Goal: Task Accomplishment & Management: Manage account settings

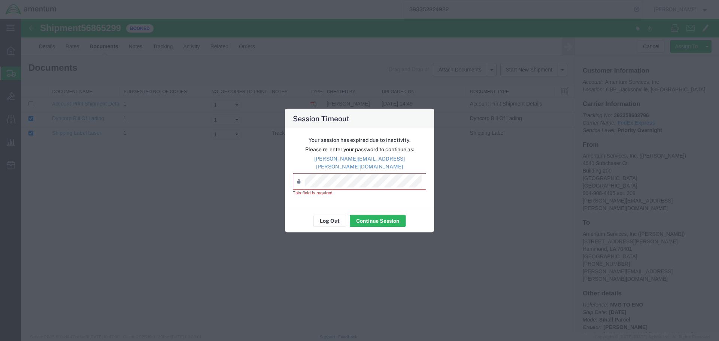
click at [577, 157] on div "Session Timeout Your session has expired due to inactivity. Please re-enter you…" at bounding box center [359, 170] width 719 height 341
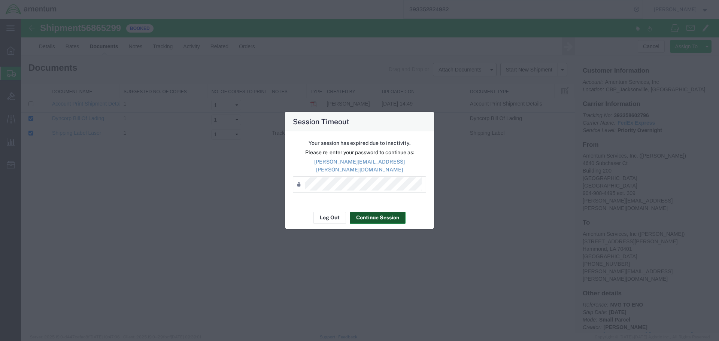
click at [388, 217] on button "Continue Session" at bounding box center [378, 218] width 56 height 12
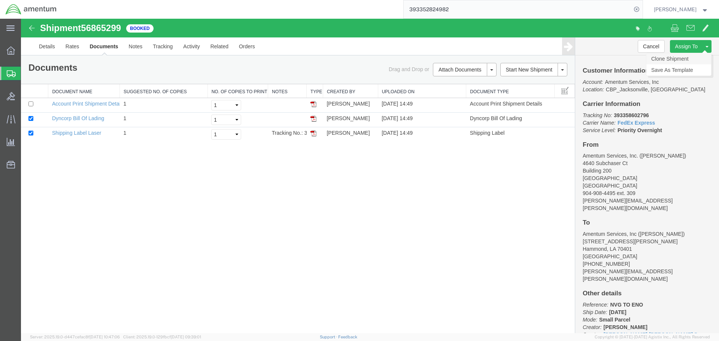
click at [680, 58] on link "Clone Shipment" at bounding box center [678, 58] width 65 height 11
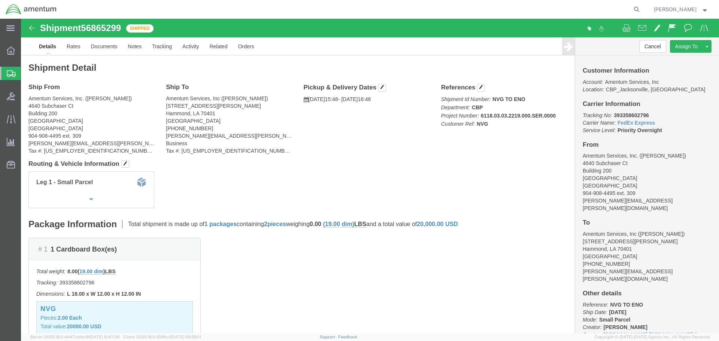
click link "Clone Shipment"
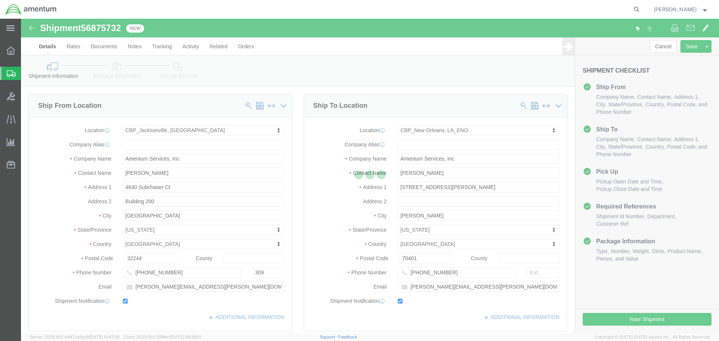
select select "49917"
select select "49932"
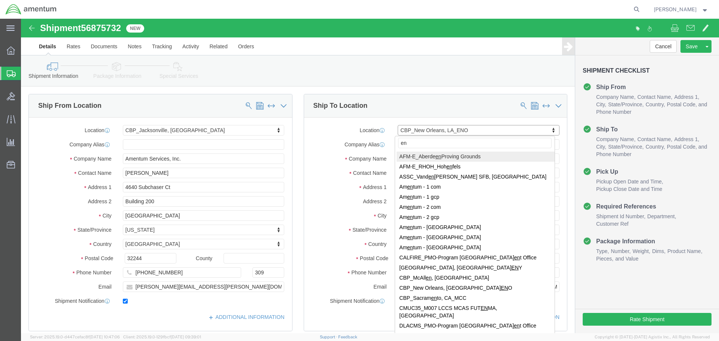
type input "eny"
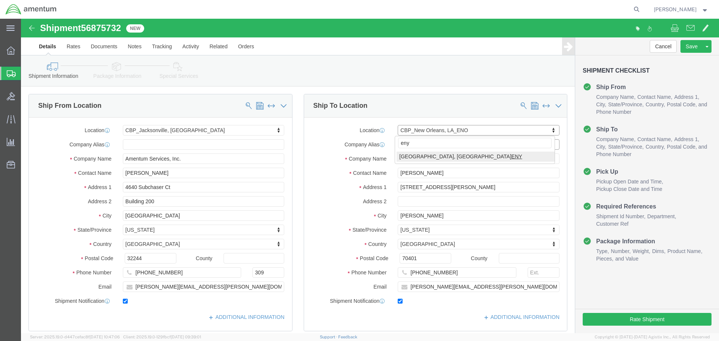
select select "49924"
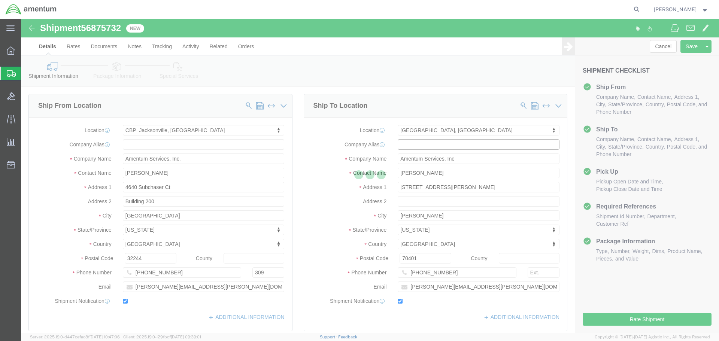
type input "[PERSON_NAME]"
type input "[GEOGRAPHIC_DATA]"
type input "Suite 200"
type input "Farmingdale"
type input "11735"
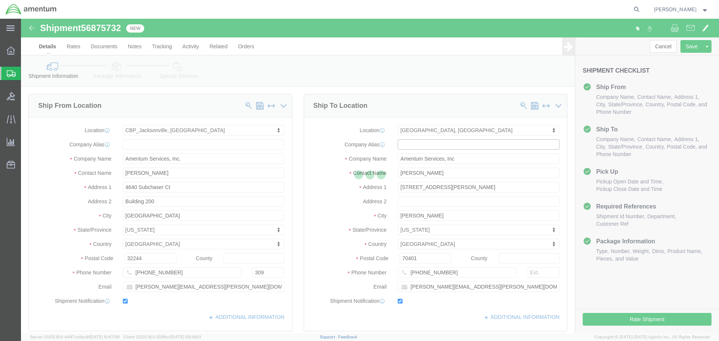
type input "[PHONE_NUMBER]"
type input "236"
type input "[PERSON_NAME][EMAIL_ADDRESS][PERSON_NAME][DOMAIN_NAME]"
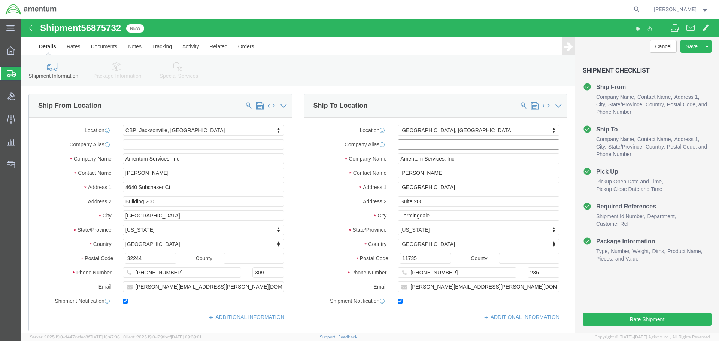
select select "NY"
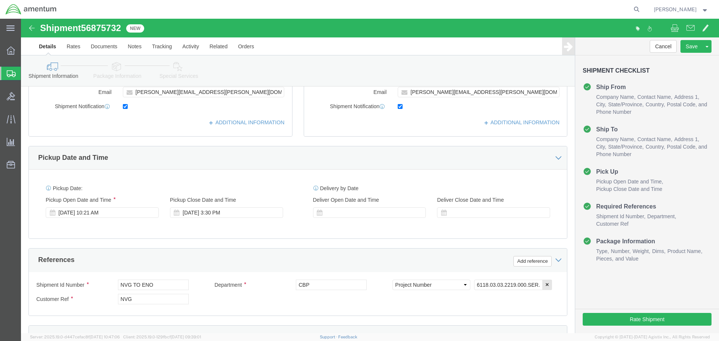
scroll to position [262, 0]
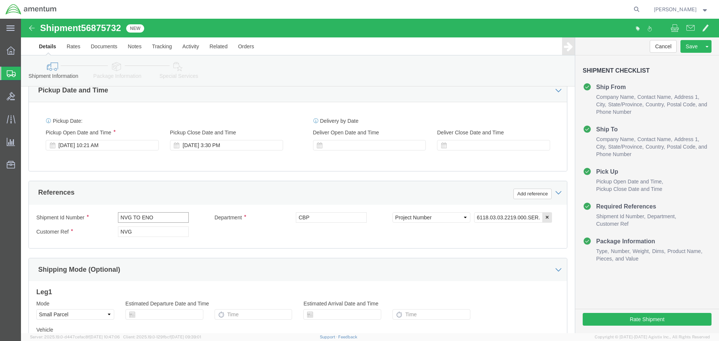
click input "NVG TO ENO"
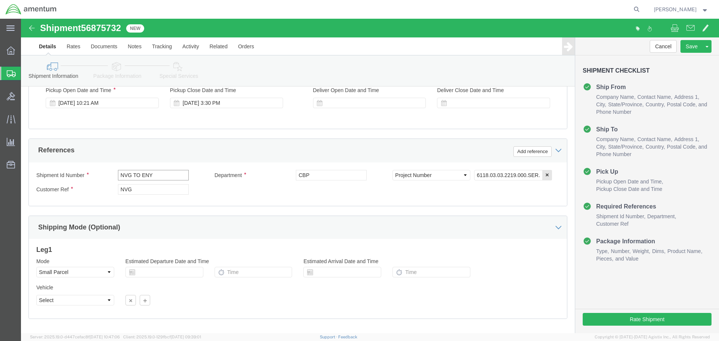
scroll to position [343, 0]
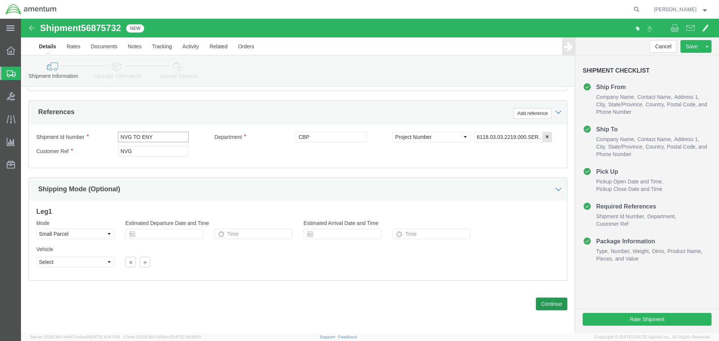
type input "NVG TO ENY"
click button "Continue"
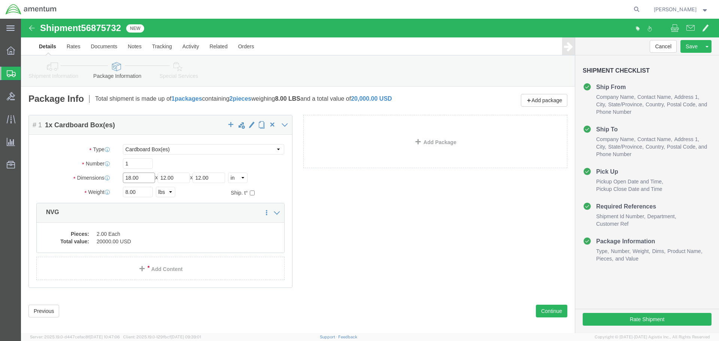
click input "18.00"
type input "13"
type input "11"
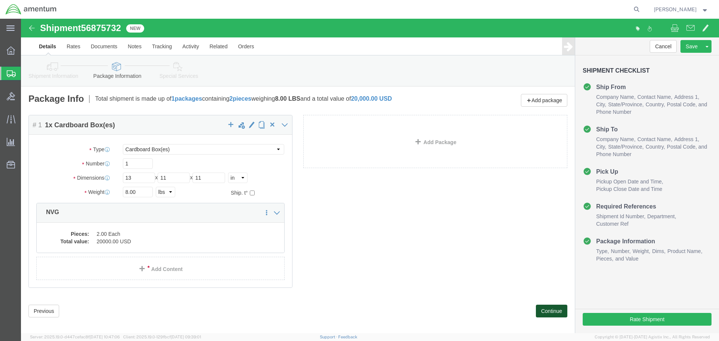
click button "Continue"
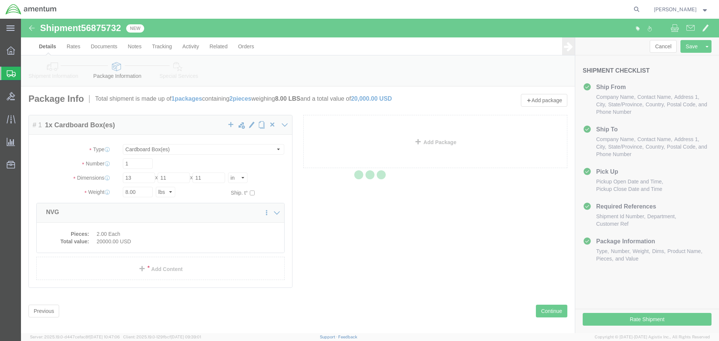
select select
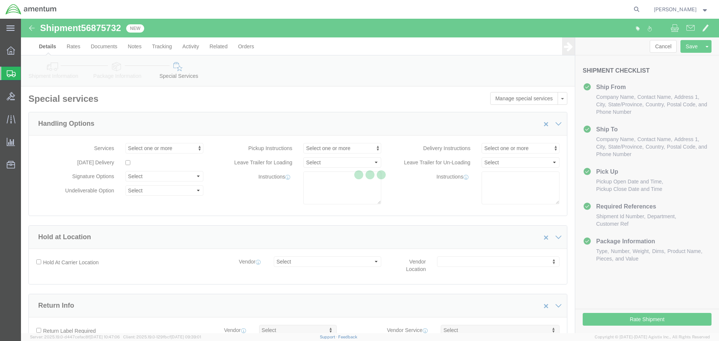
select select "DEPARTMENT"
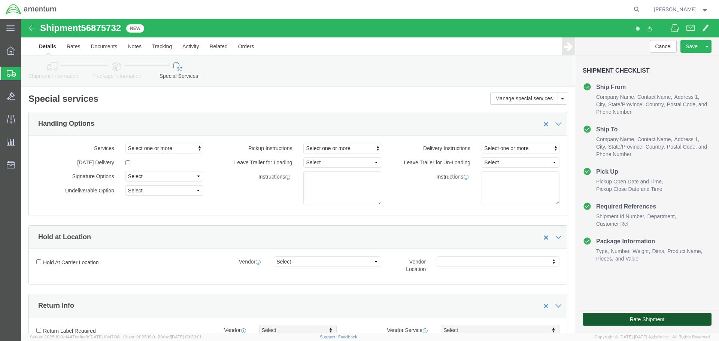
click button "Rate Shipment"
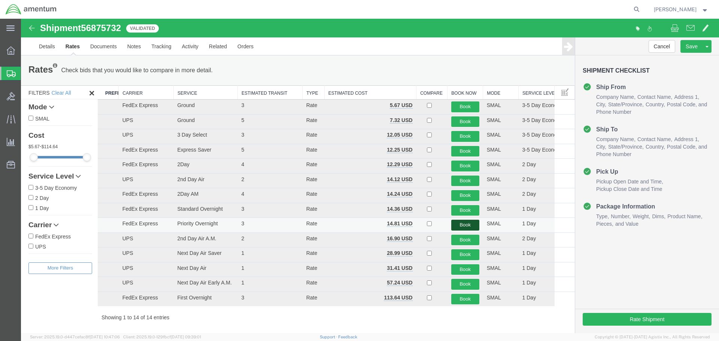
click at [461, 224] on button "Book" at bounding box center [465, 225] width 28 height 11
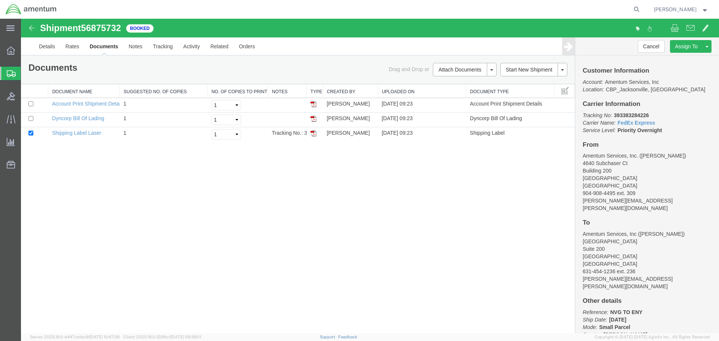
click at [626, 115] on b "393383284226" at bounding box center [631, 115] width 35 height 6
copy b "393383284226"
drag, startPoint x: 29, startPoint y: 116, endPoint x: 36, endPoint y: 116, distance: 6.4
click at [29, 116] on input "checkbox" at bounding box center [30, 118] width 5 height 5
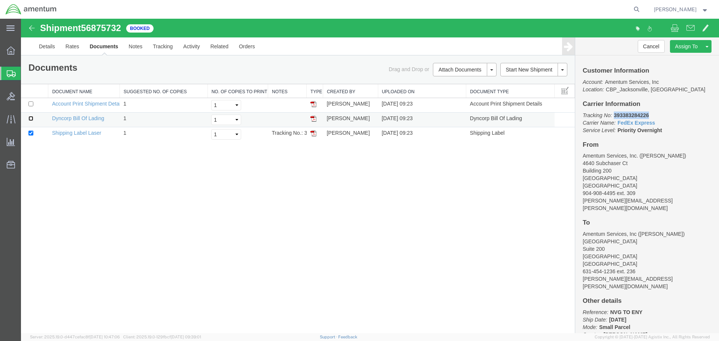
checkbox input "true"
click at [449, 81] on link "Print Documents" at bounding box center [463, 82] width 65 height 11
click at [672, 56] on link "Clone Shipment" at bounding box center [678, 58] width 65 height 11
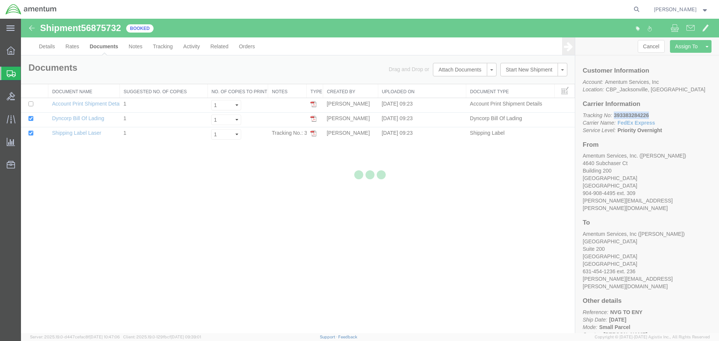
select select "49917"
select select "49924"
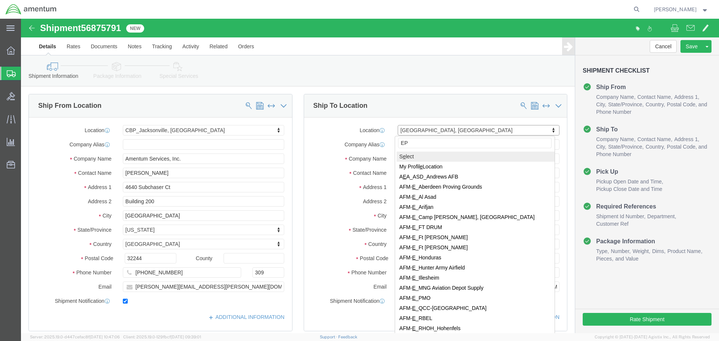
type input "EPL"
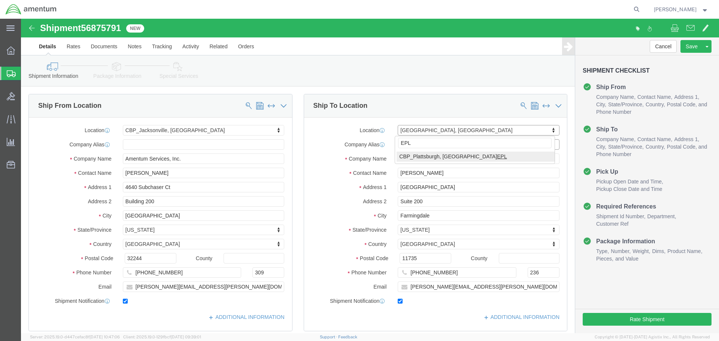
select select "49927"
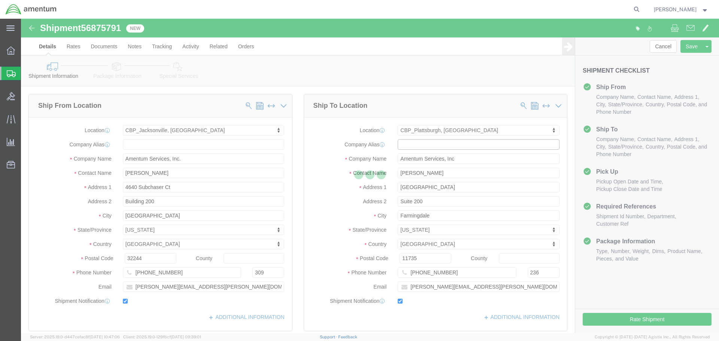
type input "[PERSON_NAME]"
type input "[STREET_ADDRESS][US_STATE]"
type input "[GEOGRAPHIC_DATA]"
type input "12903"
type input "[PHONE_NUMBER]"
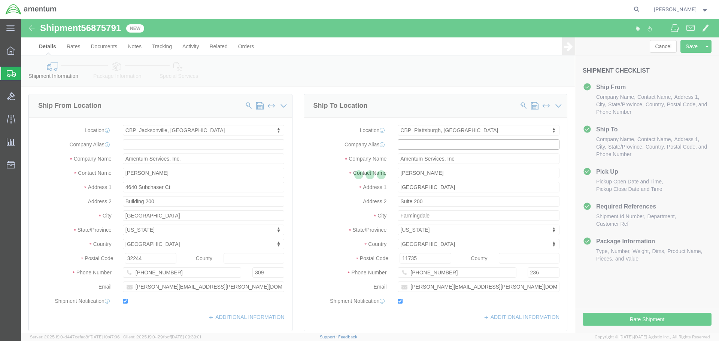
type input "[PERSON_NAME][EMAIL_ADDRESS][PERSON_NAME][DOMAIN_NAME]"
select select "NY"
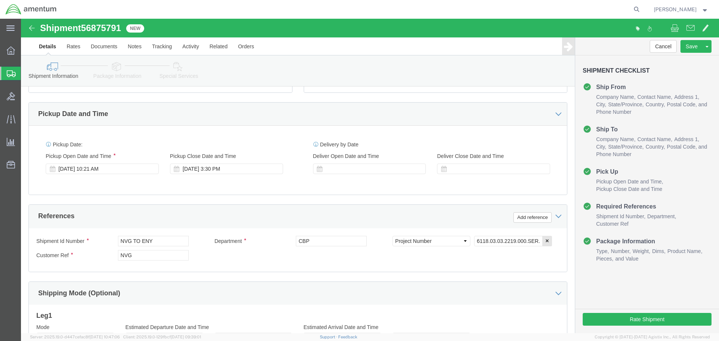
scroll to position [262, 0]
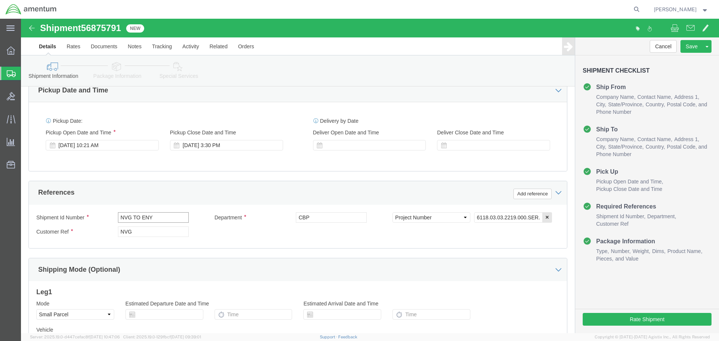
click input "NVG TO ENY"
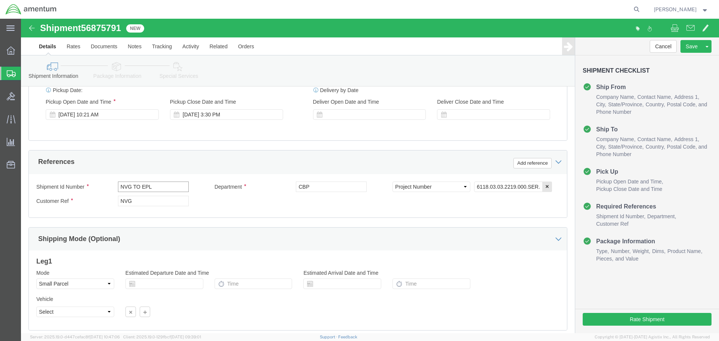
scroll to position [343, 0]
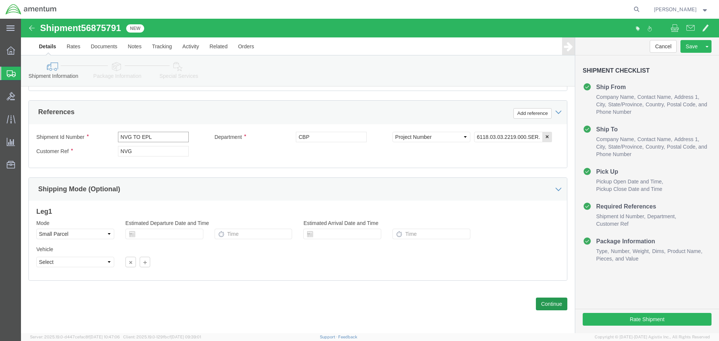
type input "NVG TO EPL"
click button "Continue"
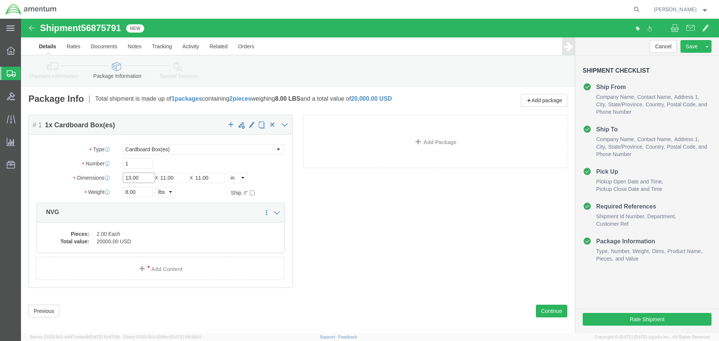
click input "13.00"
type input "18"
type input "12"
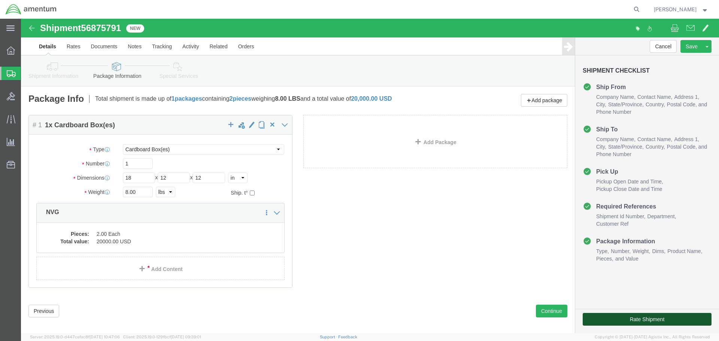
click button "Rate Shipment"
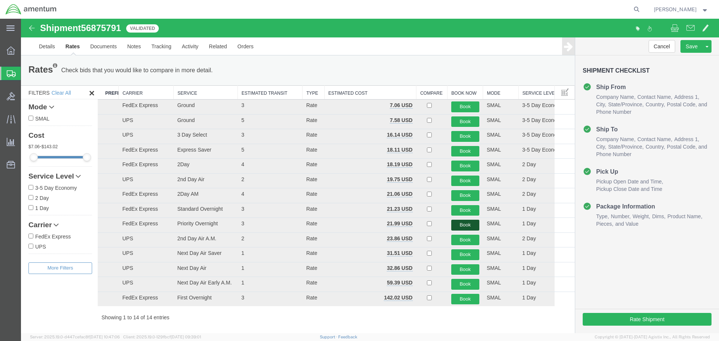
click at [464, 225] on button "Book" at bounding box center [465, 225] width 28 height 11
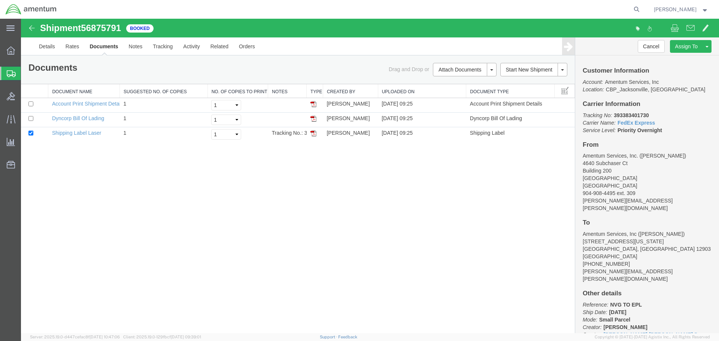
click at [630, 114] on b "393383401730" at bounding box center [631, 115] width 35 height 6
copy b "393383401730"
drag, startPoint x: 30, startPoint y: 119, endPoint x: 81, endPoint y: 119, distance: 50.9
click at [30, 119] on input "checkbox" at bounding box center [30, 118] width 5 height 5
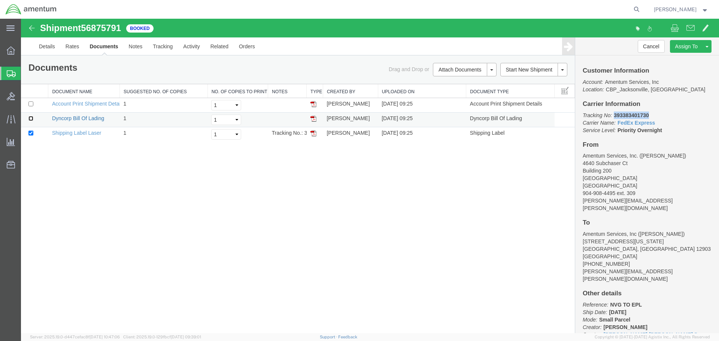
checkbox input "true"
click at [448, 83] on link "Print Documents" at bounding box center [463, 82] width 65 height 11
drag, startPoint x: 261, startPoint y: 186, endPoint x: 187, endPoint y: 153, distance: 81.3
click at [261, 186] on div "Shipment 56875791 3 of 3 Booked Details Rates Documents Notes Tracking Activity…" at bounding box center [370, 176] width 698 height 314
click at [673, 61] on link "Clone Shipment" at bounding box center [678, 58] width 65 height 11
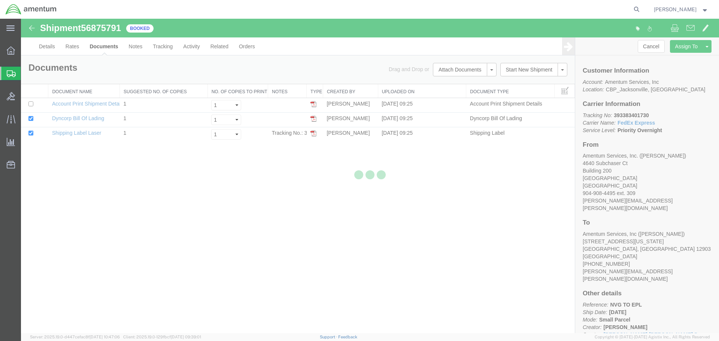
select select "49917"
select select "49927"
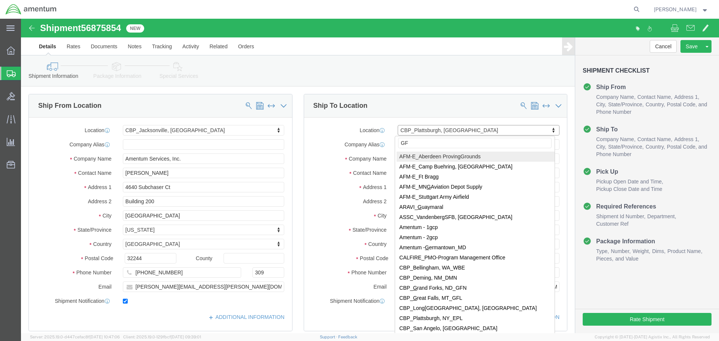
type input "GFL"
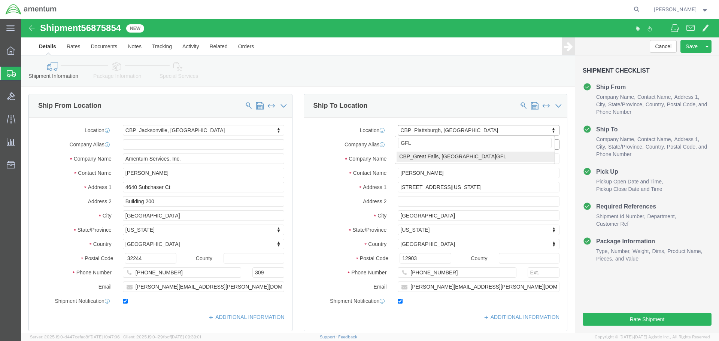
select select "49920"
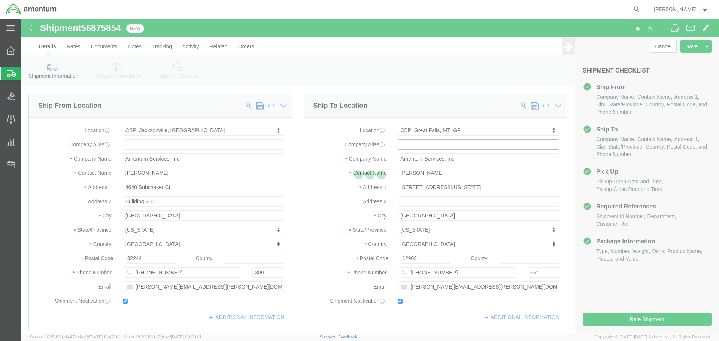
type input "[PERSON_NAME] “[PERSON_NAME]” [PERSON_NAME]"
type input "[GEOGRAPHIC_DATA]"
type input "59404"
type input "[PHONE_NUMBER]"
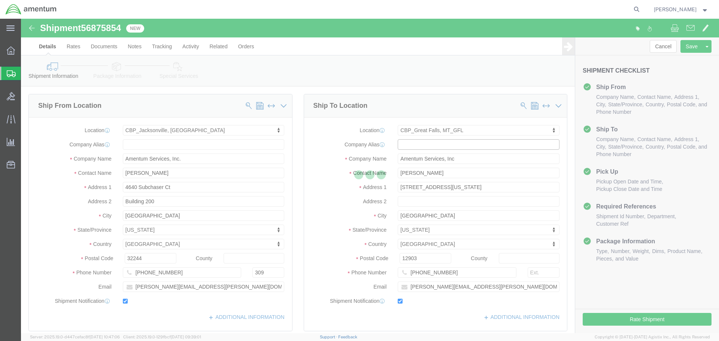
type input "[PERSON_NAME][EMAIL_ADDRESS][PERSON_NAME][DOMAIN_NAME]"
select select "MT"
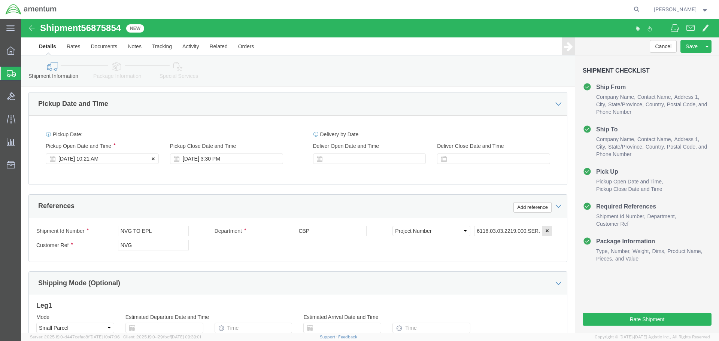
scroll to position [299, 0]
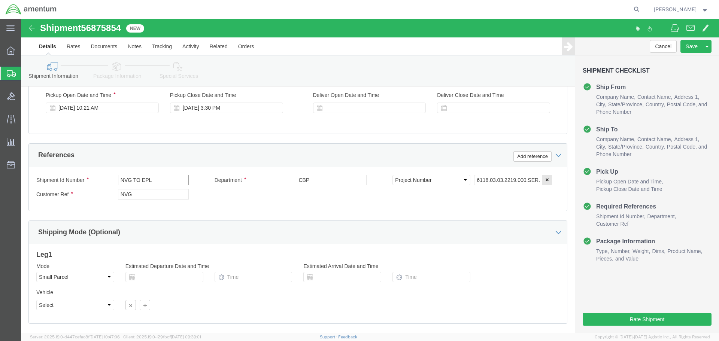
click input "NVG TO EPL"
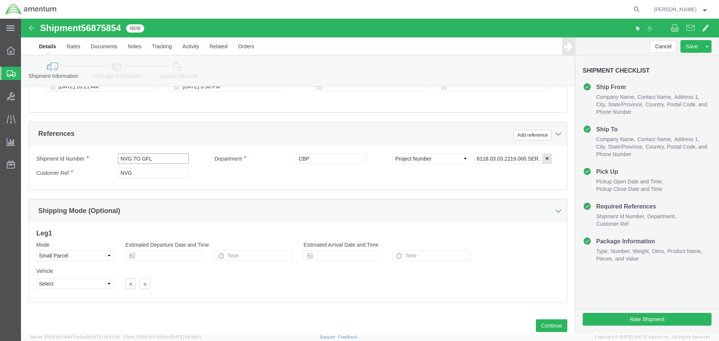
scroll to position [343, 0]
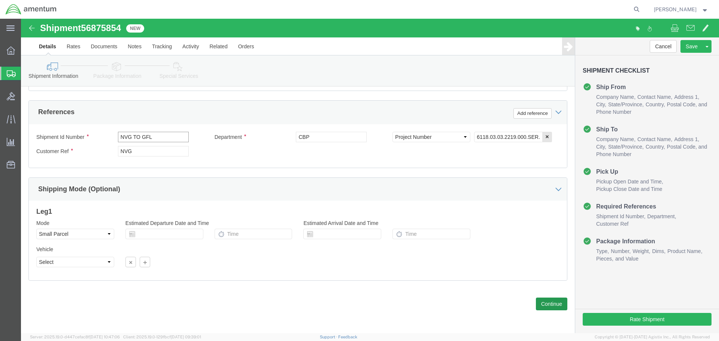
type input "NVG TO GFL"
click button "Continue"
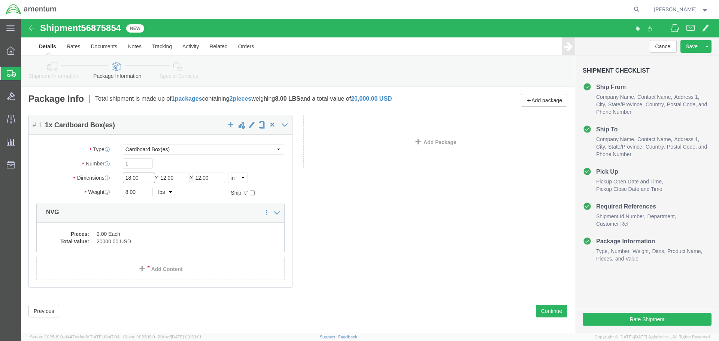
click input "18.00"
type input "13"
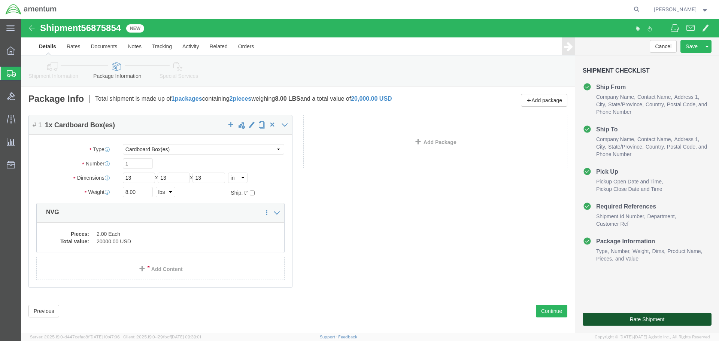
drag, startPoint x: 602, startPoint y: 299, endPoint x: 716, endPoint y: 226, distance: 135.3
click button "Rate Shipment"
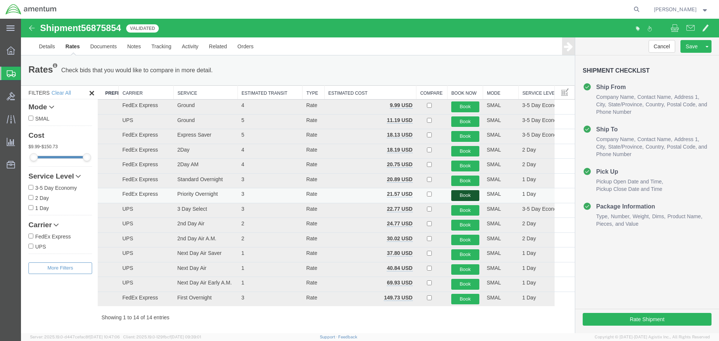
click at [462, 196] on button "Book" at bounding box center [465, 195] width 28 height 11
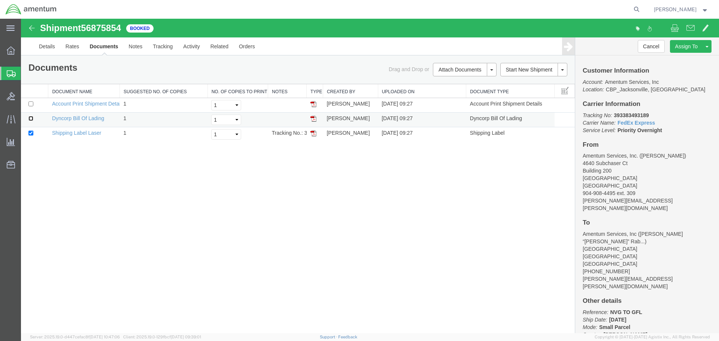
click at [29, 117] on input "checkbox" at bounding box center [30, 118] width 5 height 5
checkbox input "true"
click at [456, 83] on link "Print Documents" at bounding box center [463, 82] width 65 height 11
click at [635, 113] on b "393383493189" at bounding box center [631, 115] width 35 height 6
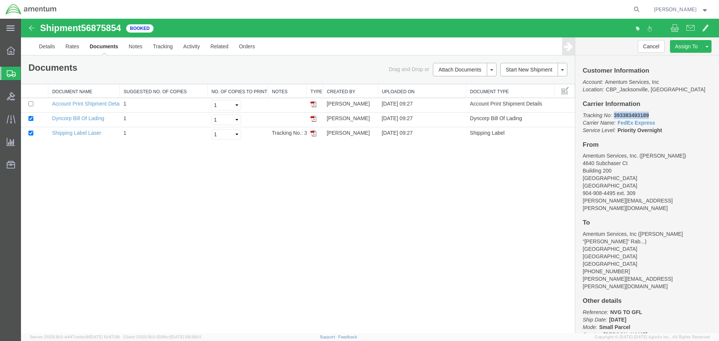
copy b "393383493189"
click at [669, 57] on link "Clone Shipment" at bounding box center [678, 58] width 65 height 11
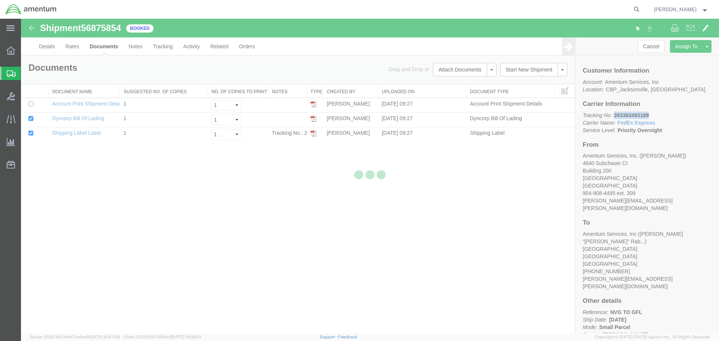
select select "49917"
select select "49920"
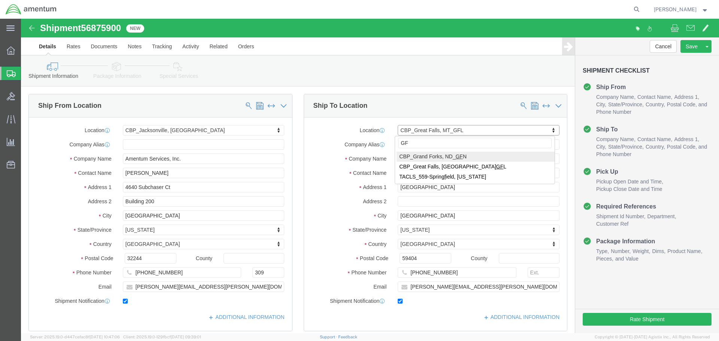
type input "GFN"
select select "49926"
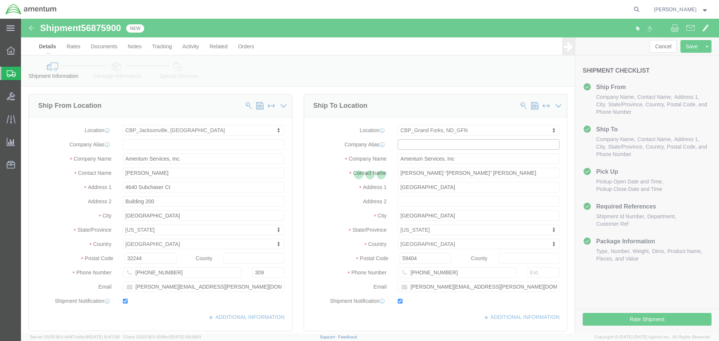
type input "[PERSON_NAME]"
type input "[STREET_ADDRESS]"
type input "bldg. 629, [GEOGRAPHIC_DATA]"
type input "[GEOGRAPHIC_DATA]"
type input "58205"
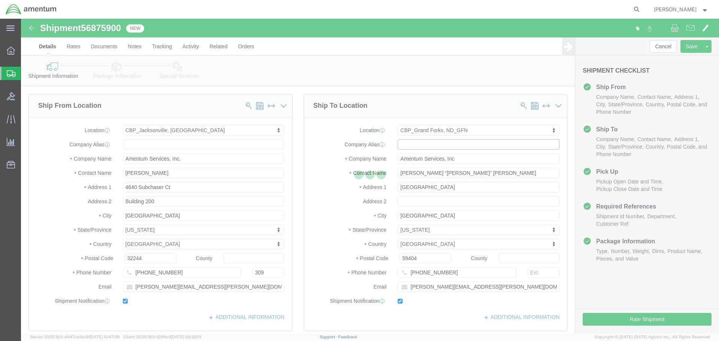
type input "[PHONE_NUMBER]"
type input "[PERSON_NAME][EMAIL_ADDRESS][PERSON_NAME][DOMAIN_NAME]"
select select "ND"
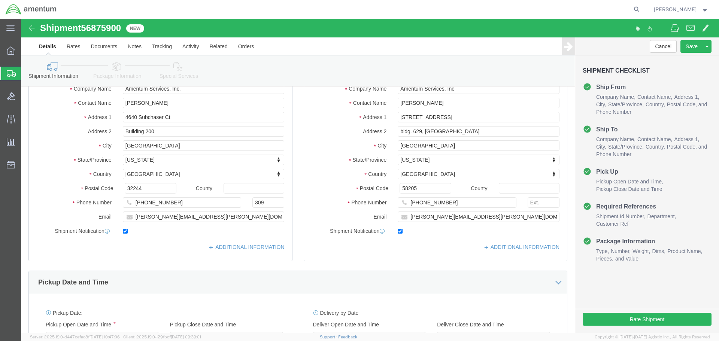
scroll to position [187, 0]
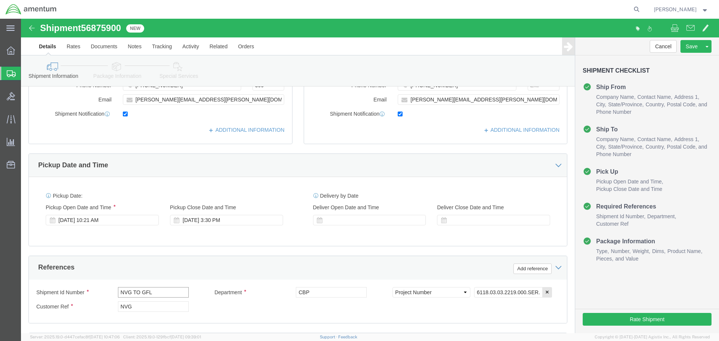
click input "NVG TO GFL"
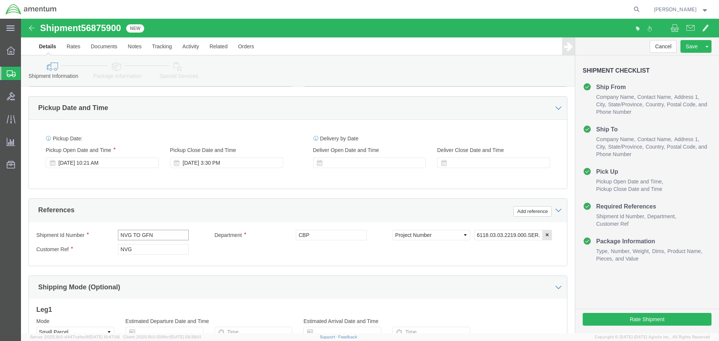
scroll to position [343, 0]
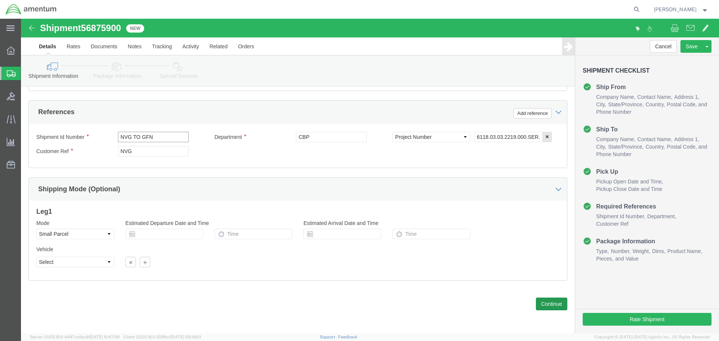
type input "NVG TO GFN"
click button "Continue"
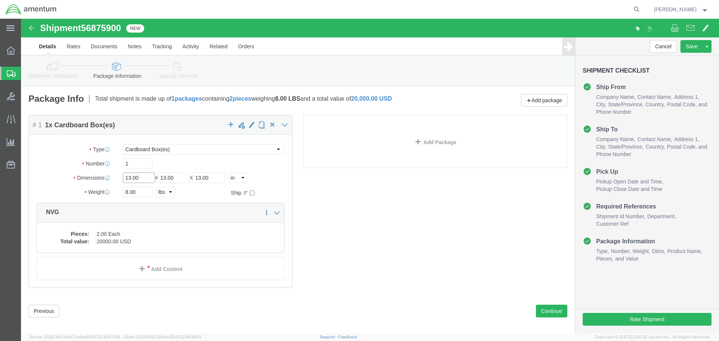
click input "13.00"
type input "14"
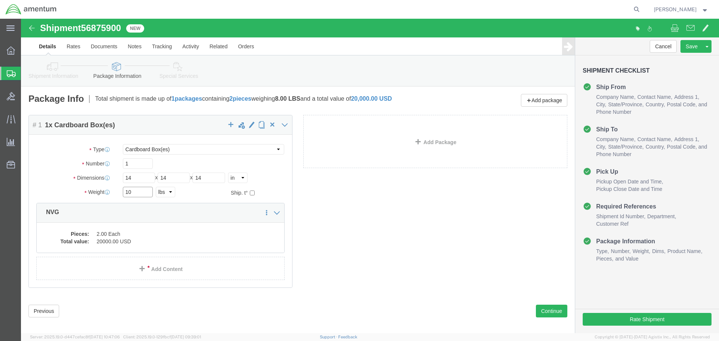
type input "10"
click dd "2.00 Each"
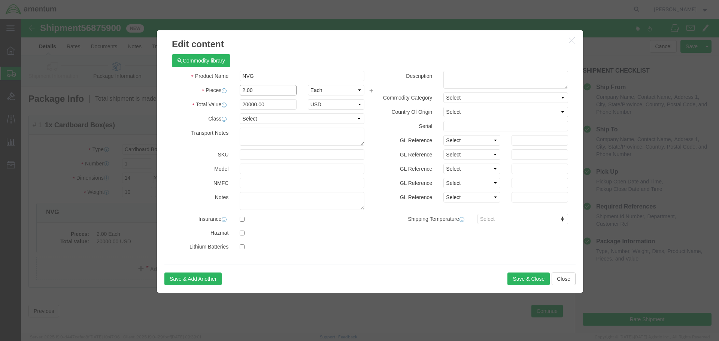
click input "2.00"
type input "3"
type input "30000"
click button "Save & Close"
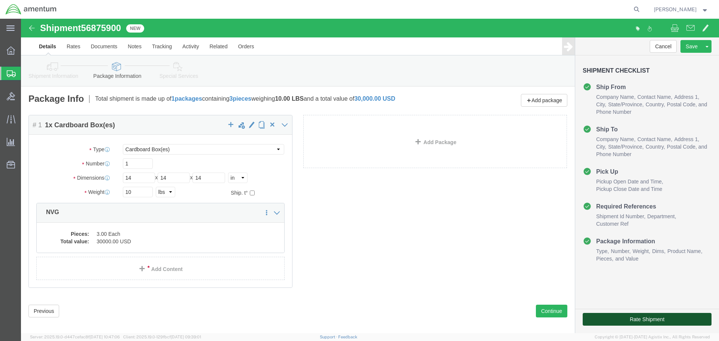
click button "Rate Shipment"
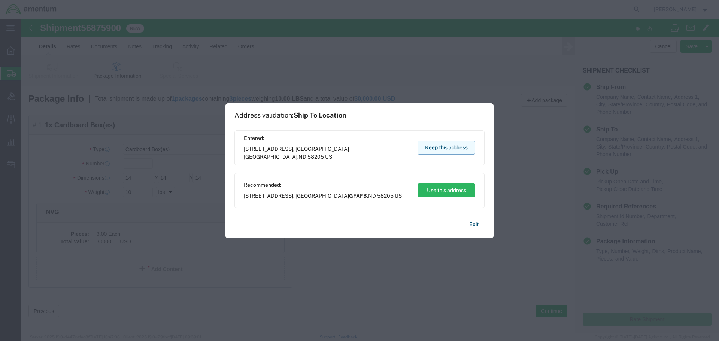
click at [428, 152] on button "Keep this address" at bounding box center [446, 148] width 58 height 14
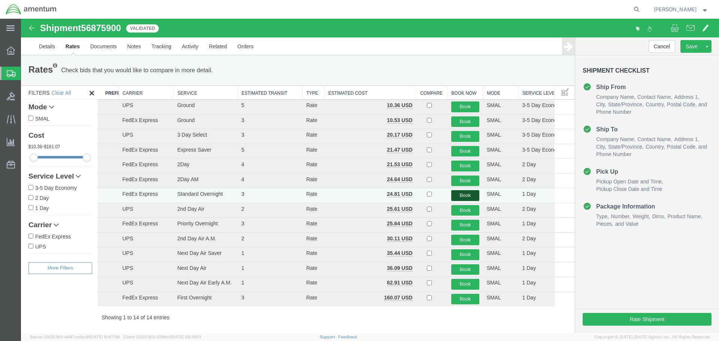
click at [465, 197] on button "Book" at bounding box center [465, 195] width 28 height 11
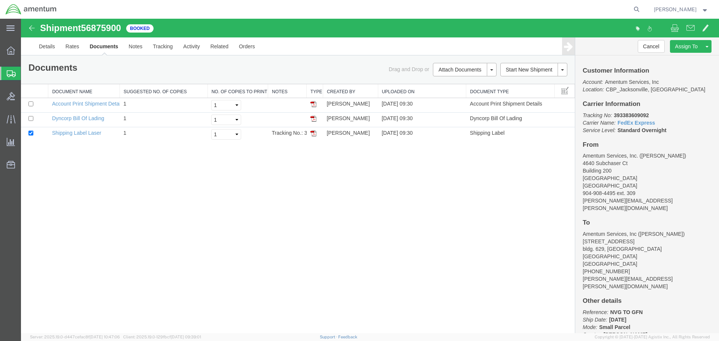
click at [633, 114] on b "393383609092" at bounding box center [631, 115] width 35 height 6
copy b "393383609092"
drag, startPoint x: 316, startPoint y: 237, endPoint x: 170, endPoint y: 211, distance: 147.8
click at [313, 236] on div "Shipment 56875900 3 of 3 Booked Details Rates Documents Notes Tracking Activity…" at bounding box center [370, 176] width 698 height 314
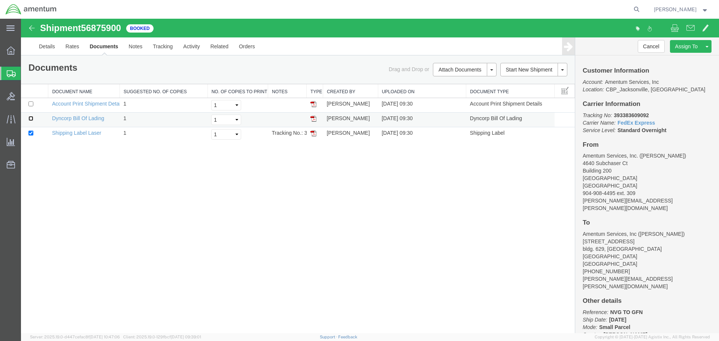
click at [32, 118] on input "checkbox" at bounding box center [30, 118] width 5 height 5
checkbox input "true"
click at [463, 83] on link "Print Documents" at bounding box center [463, 82] width 65 height 11
click at [179, 229] on div "Shipment 56875900 3 of 3 Booked Details Rates Documents Notes Tracking Activity…" at bounding box center [370, 176] width 698 height 314
click at [627, 114] on b "393383609092" at bounding box center [631, 115] width 35 height 6
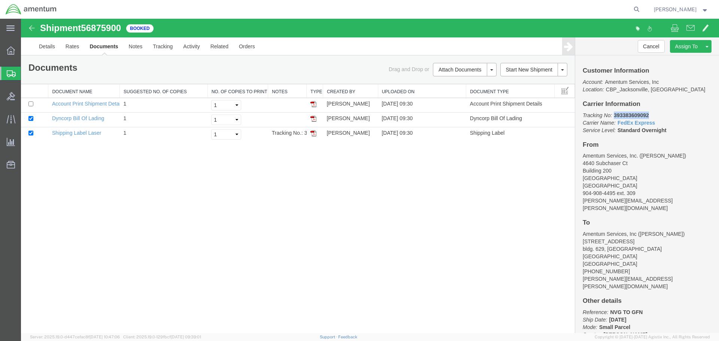
click at [627, 114] on b "393383609092" at bounding box center [631, 115] width 35 height 6
click at [21, 19] on link "Clone Shipment" at bounding box center [21, 19] width 0 height 0
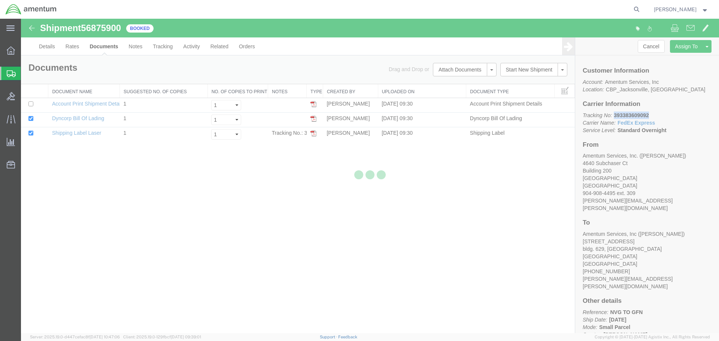
select select "49917"
select select "49926"
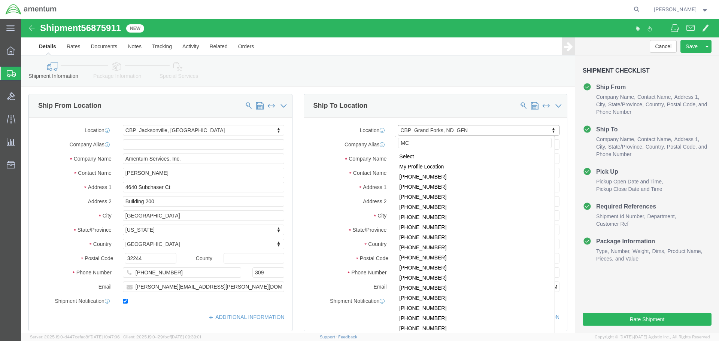
type input "MCA"
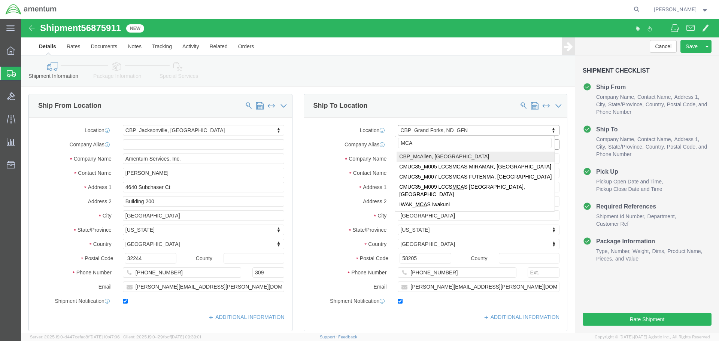
select select "49941"
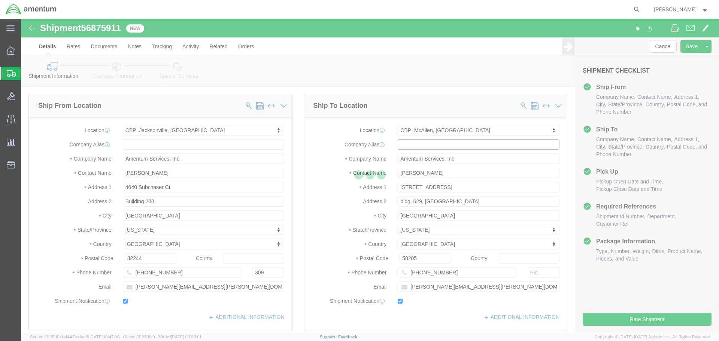
type input "[PERSON_NAME]"
type input "[STREET_ADDRESS]"
type input "32C"
type input "McAllen"
type input "78503"
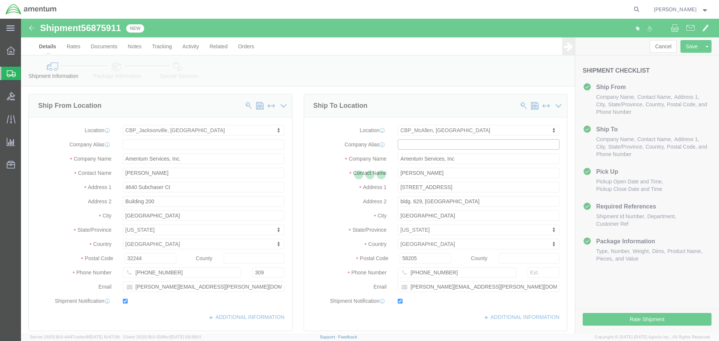
type input "[PHONE_NUMBER]"
type input "[PERSON_NAME][EMAIL_ADDRESS][PERSON_NAME][DOMAIN_NAME]"
select select "[GEOGRAPHIC_DATA]"
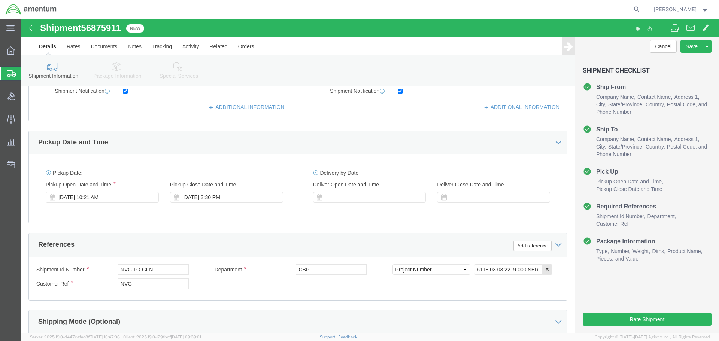
scroll to position [262, 0]
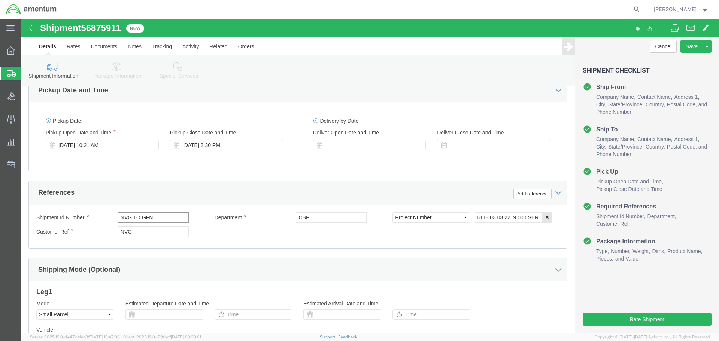
click input "NVG TO GFN"
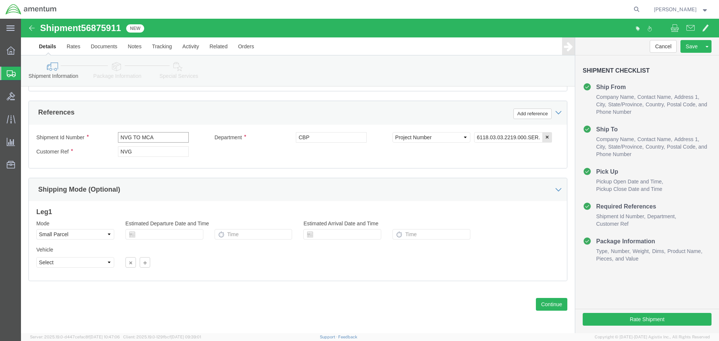
scroll to position [343, 0]
type input "NVG TO MCA"
click button "Continue"
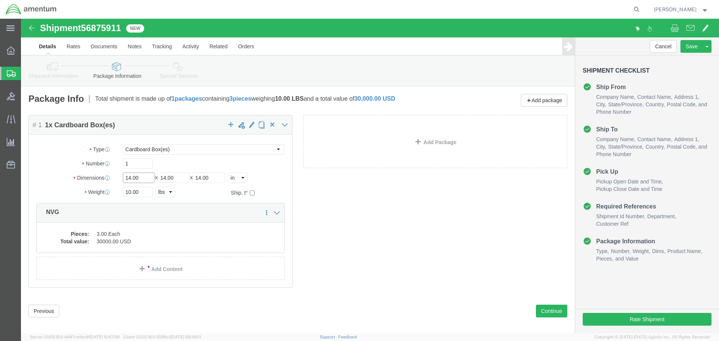
click input "14.00"
type input "24"
type input "12"
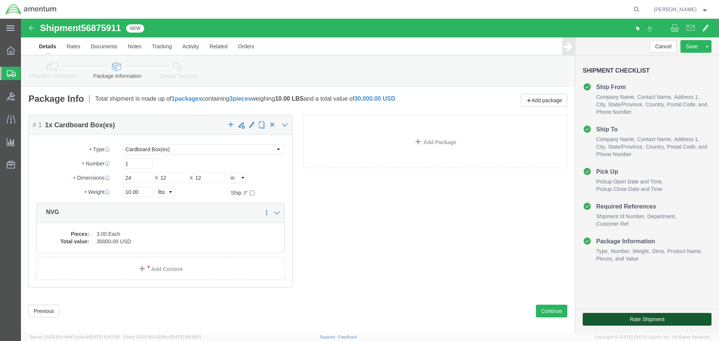
click button "Rate Shipment"
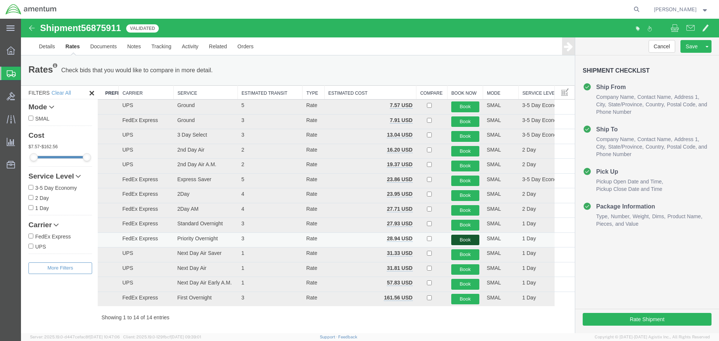
click at [460, 238] on button "Book" at bounding box center [465, 240] width 28 height 11
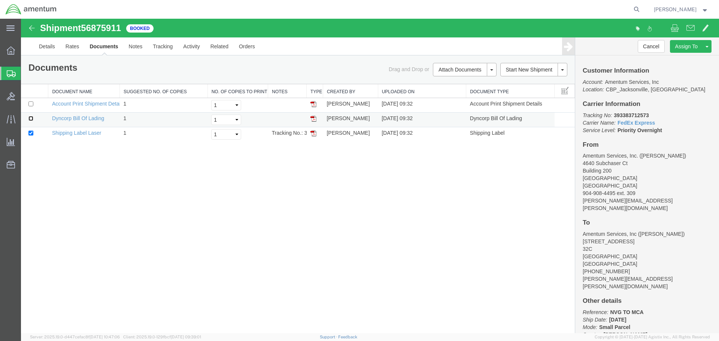
click at [30, 118] on input "checkbox" at bounding box center [30, 118] width 5 height 5
checkbox input "true"
click at [460, 80] on link "Print Documents" at bounding box center [463, 82] width 65 height 11
click at [624, 114] on b "393383712573" at bounding box center [631, 115] width 35 height 6
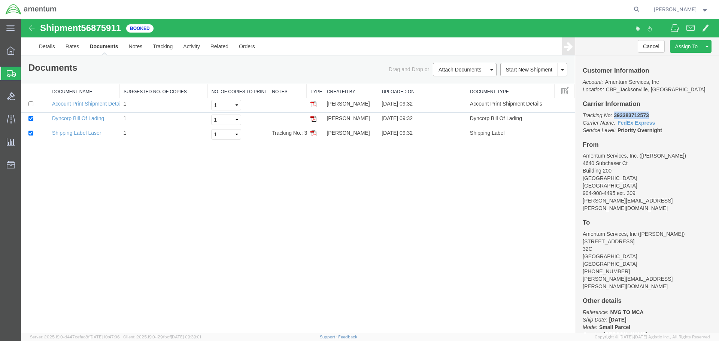
copy b "393383712573"
click at [670, 57] on link "Clone Shipment" at bounding box center [678, 58] width 65 height 11
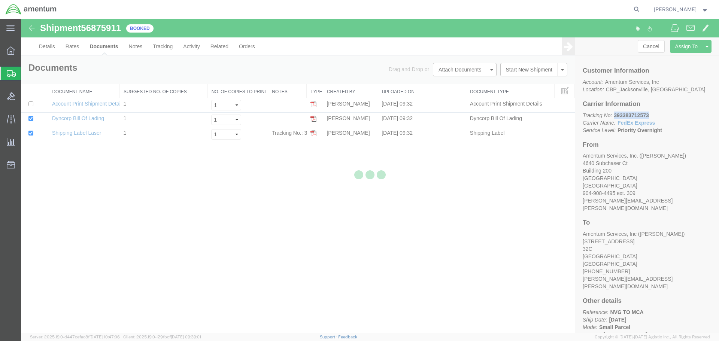
select select "49917"
select select "49941"
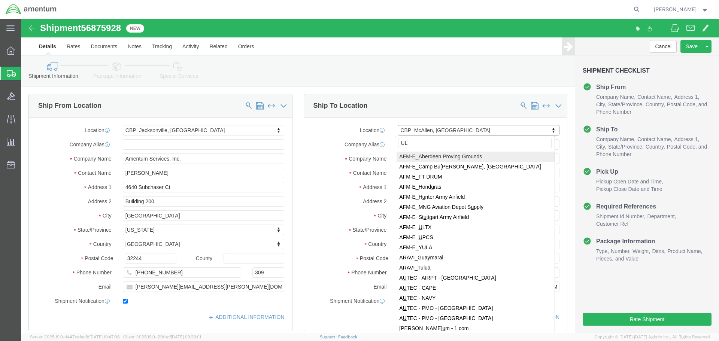
type input "ULV"
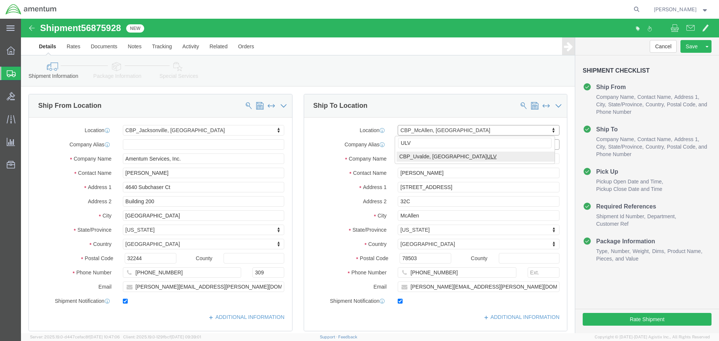
select select "49950"
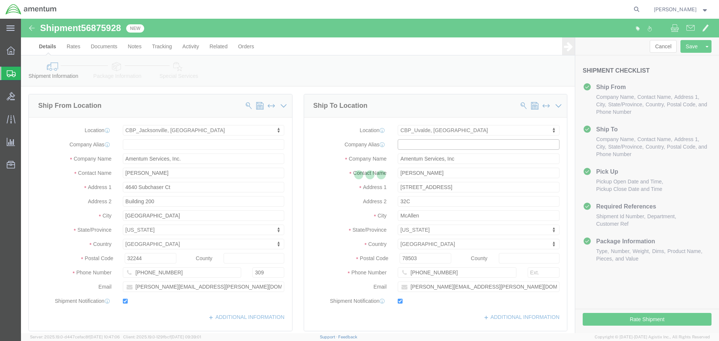
type input "[PERSON_NAME]"
type input "[STREET_ADDRESS][PERSON_NAME]"
type input "[PERSON_NAME][GEOGRAPHIC_DATA]"
type input "Uvalde"
type input "78801"
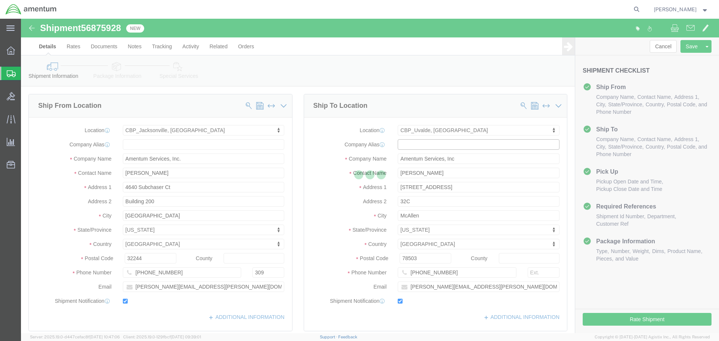
type input "[PHONE_NUMBER]"
type input "[PERSON_NAME][EMAIL_ADDRESS][PERSON_NAME][DOMAIN_NAME]"
select select "[GEOGRAPHIC_DATA]"
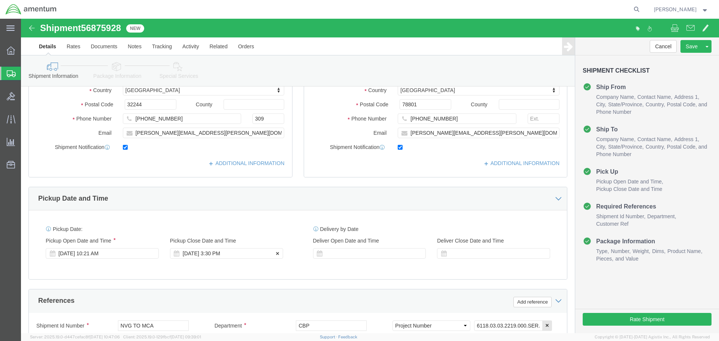
scroll to position [225, 0]
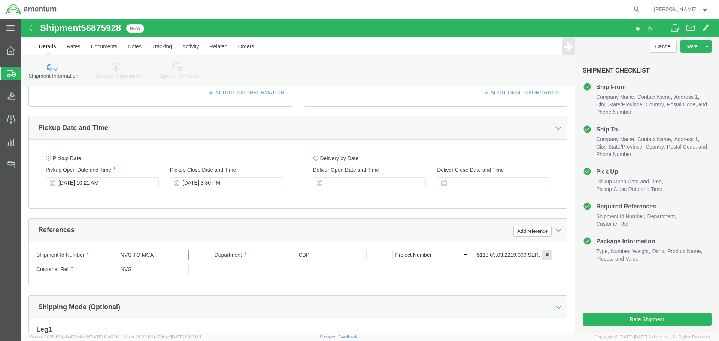
click input "NVG TO MCA"
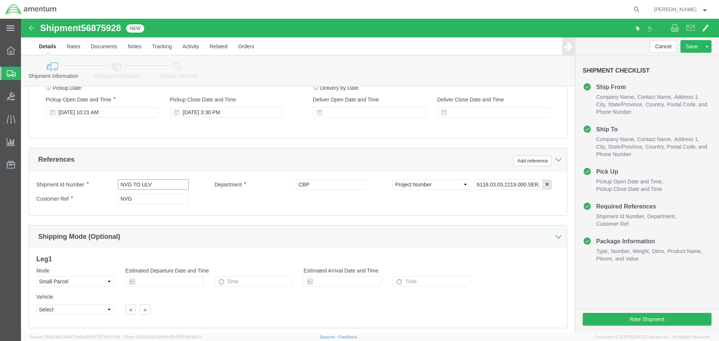
scroll to position [343, 0]
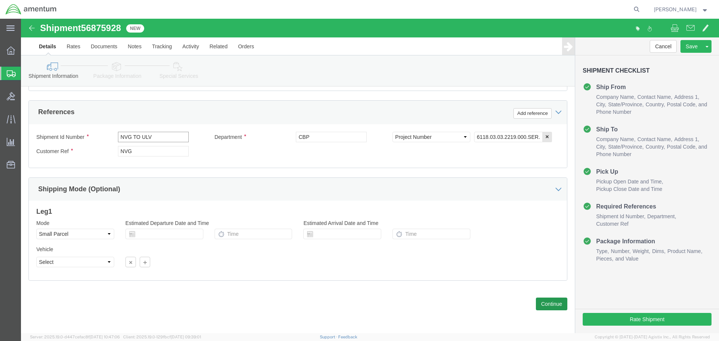
type input "NVG TO ULV"
click button "Continue"
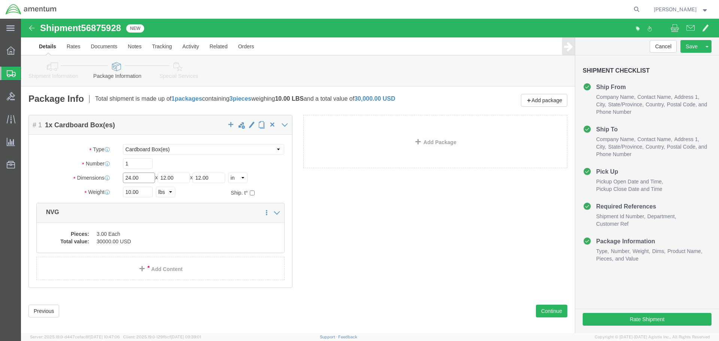
click input "24.00"
type input "12"
type input "20"
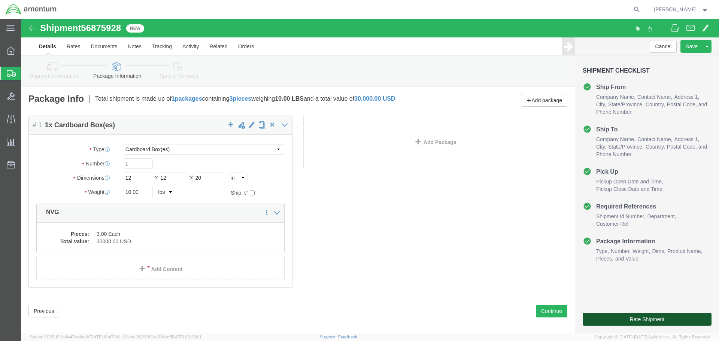
click button "Rate Shipment"
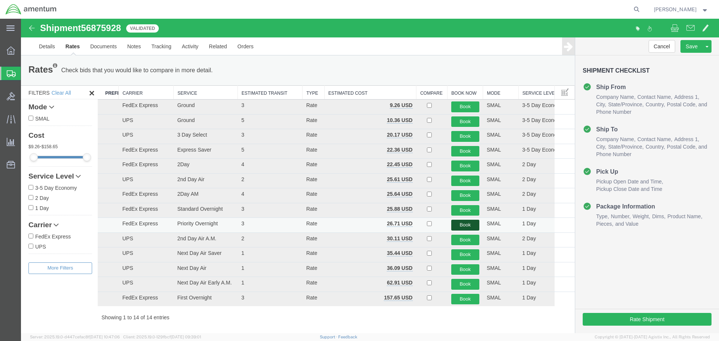
click at [466, 226] on button "Book" at bounding box center [465, 225] width 28 height 11
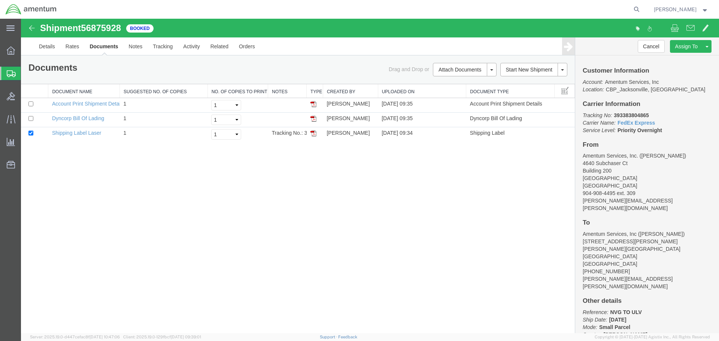
click at [636, 115] on b "393383804865" at bounding box center [631, 115] width 35 height 6
copy b "393383804865"
click at [372, 208] on div "Shipment 56875928 3 of 3 Booked Details Rates Documents Notes Tracking Activity…" at bounding box center [370, 176] width 698 height 314
click at [58, 180] on div "Shipment 56875928 3 of 3 Booked Details Rates Documents Notes Tracking Activity…" at bounding box center [370, 176] width 698 height 314
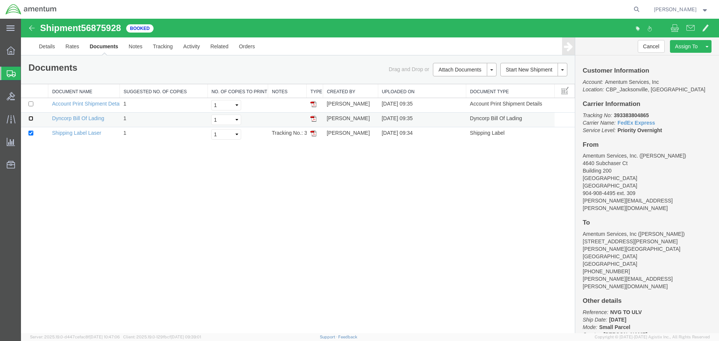
click at [28, 119] on input "checkbox" at bounding box center [30, 118] width 5 height 5
checkbox input "true"
click at [449, 83] on link "Print Documents" at bounding box center [463, 82] width 65 height 11
click at [671, 58] on link "Clone Shipment" at bounding box center [678, 58] width 65 height 11
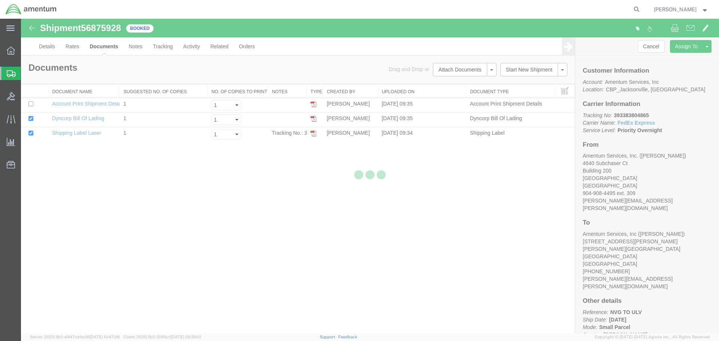
select select "49917"
select select "49950"
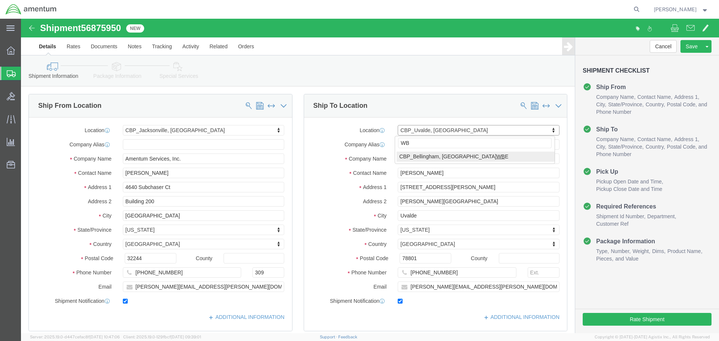
type input "WBE"
select select "49918"
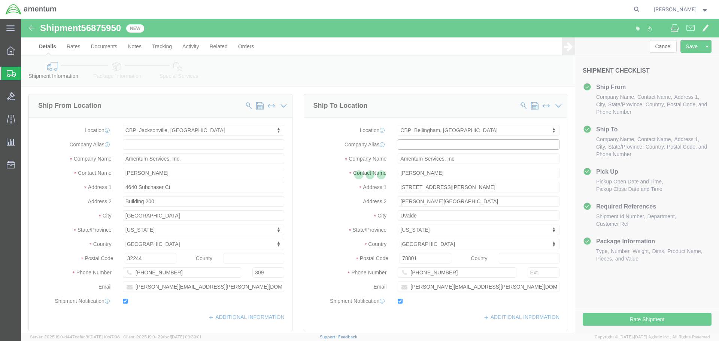
type input "[PERSON_NAME]"
type input "[STREET_ADDRESS]"
type input "Bellingham"
type input "98226"
type input "[PHONE_NUMBER]"
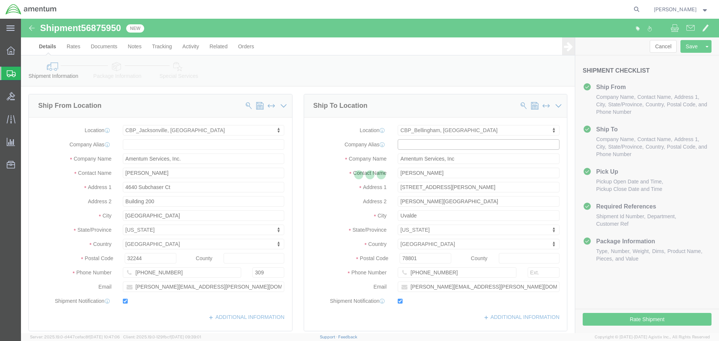
type input "[PERSON_NAME][EMAIL_ADDRESS][PERSON_NAME][DOMAIN_NAME]"
select select "WA"
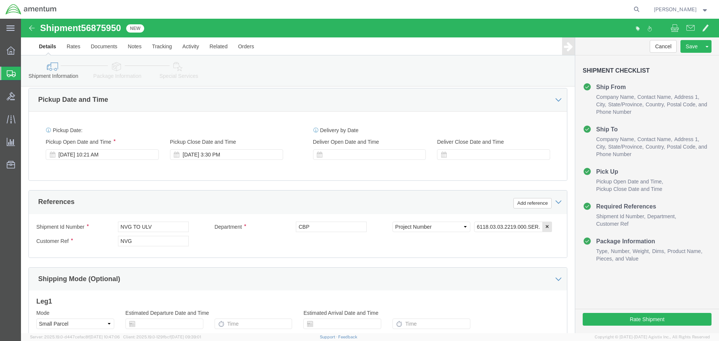
scroll to position [262, 0]
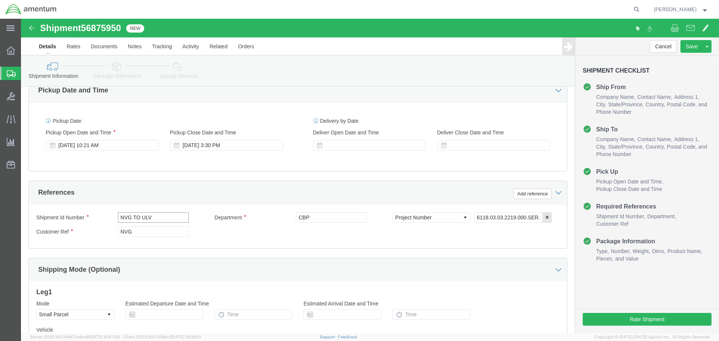
click input "NVG TO ULV"
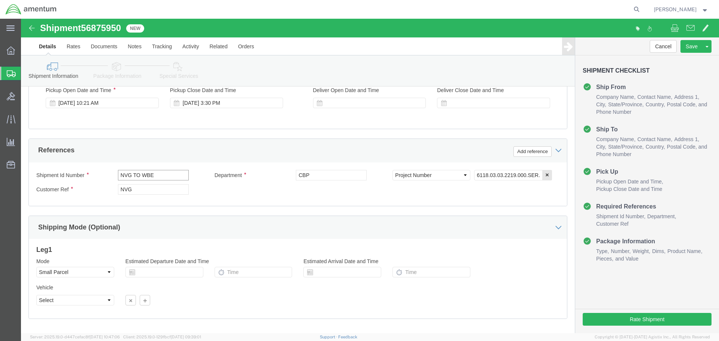
scroll to position [343, 0]
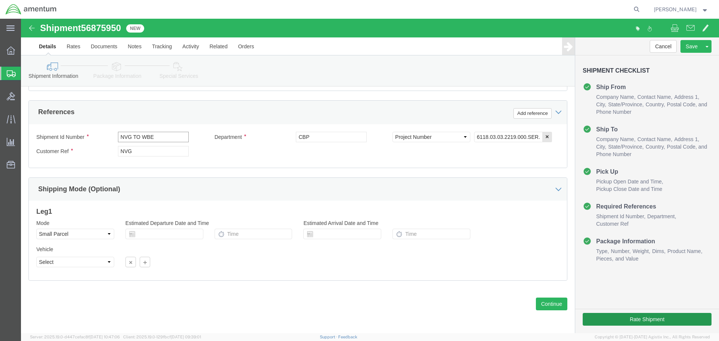
type input "NVG TO WBE"
click button "Rate Shipment"
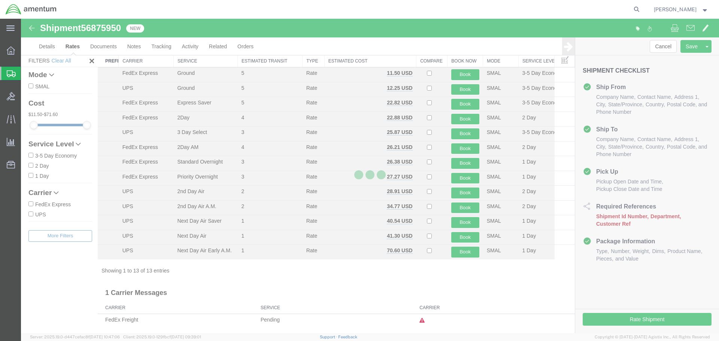
scroll to position [17, 0]
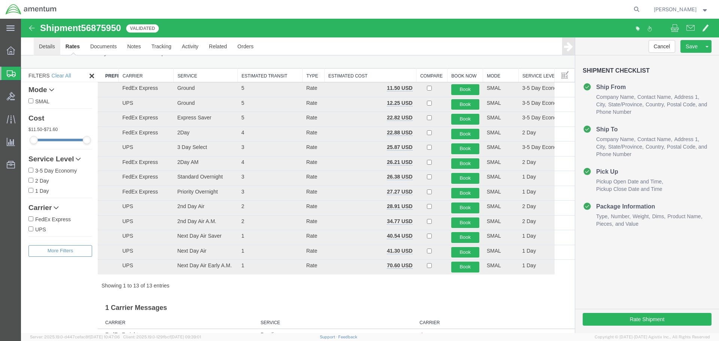
click at [46, 49] on link "Details" at bounding box center [47, 46] width 27 height 18
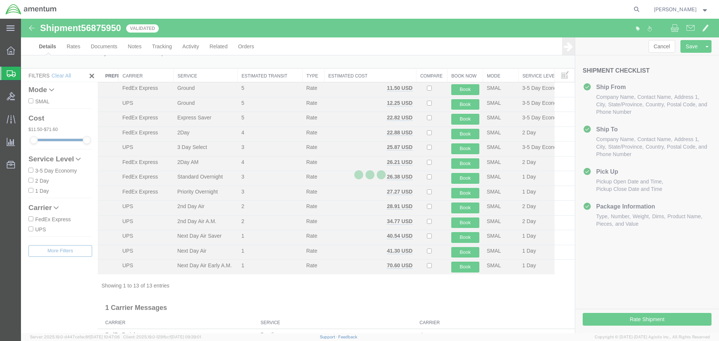
select select "49917"
select select "49918"
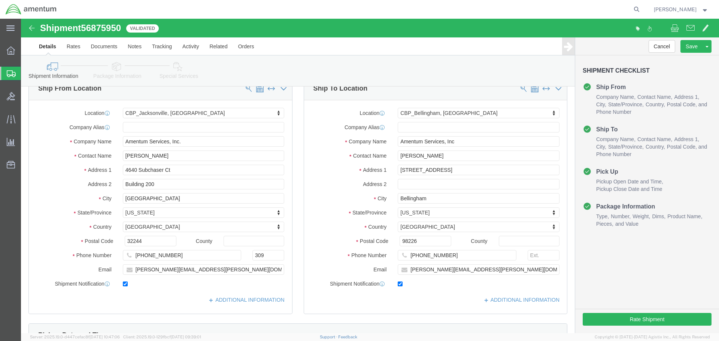
click icon
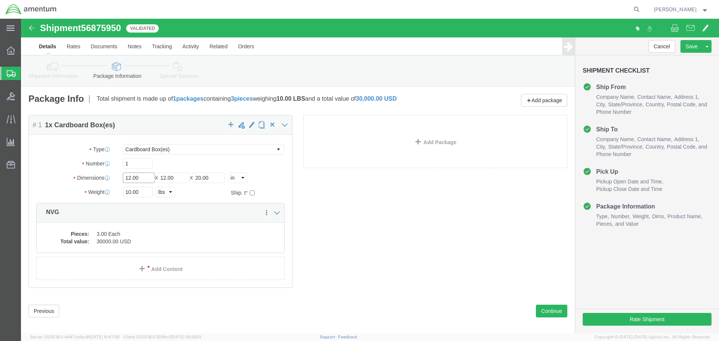
click input "12.00"
type input "24"
type input "12"
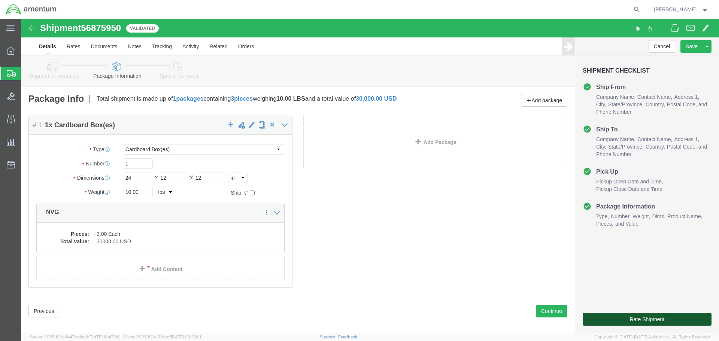
click button "Rate Shipment"
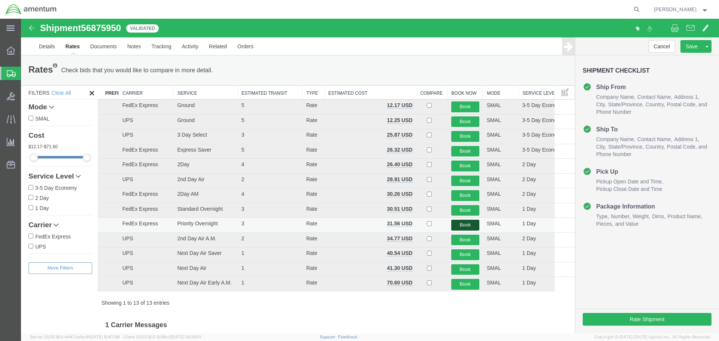
click at [458, 222] on button "Book" at bounding box center [465, 225] width 28 height 11
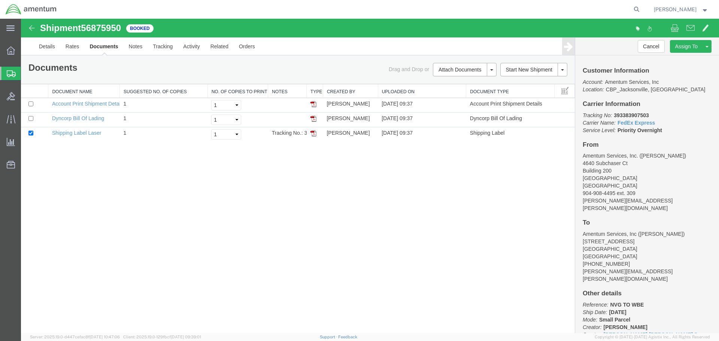
click at [629, 115] on b "393383907503" at bounding box center [631, 115] width 35 height 6
copy b "393383907503"
click at [31, 118] on input "checkbox" at bounding box center [30, 118] width 5 height 5
checkbox input "true"
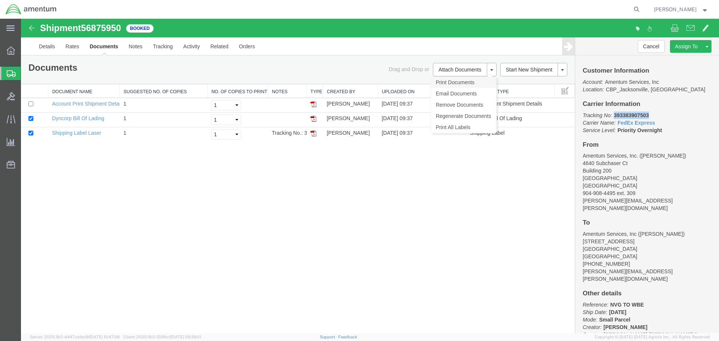
click at [442, 85] on link "Print Documents" at bounding box center [463, 82] width 65 height 11
click at [141, 210] on div "Shipment 56875950 3 of 3 Booked Details Rates Documents Notes Tracking Activity…" at bounding box center [370, 176] width 698 height 314
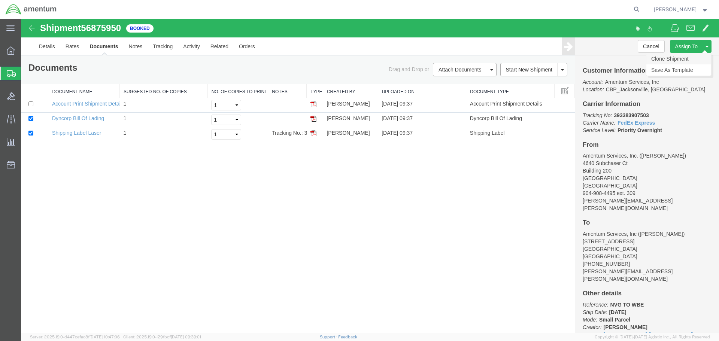
click at [679, 60] on link "Clone Shipment" at bounding box center [678, 58] width 65 height 11
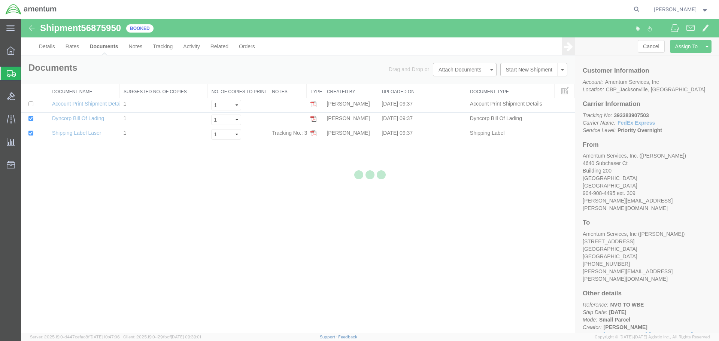
select select "49917"
select select "49918"
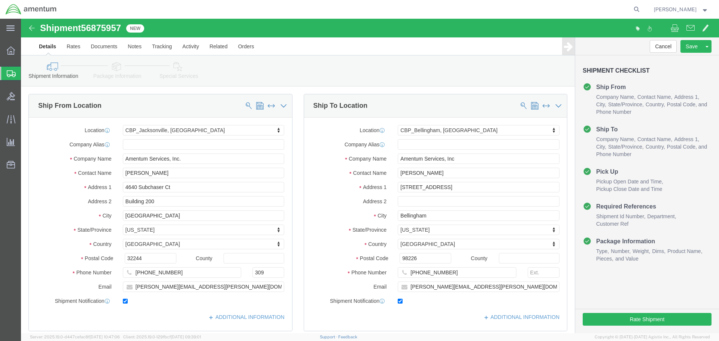
click div "Ship To Location Location [GEOGRAPHIC_DATA], [GEOGRAPHIC_DATA] Select My Profil…"
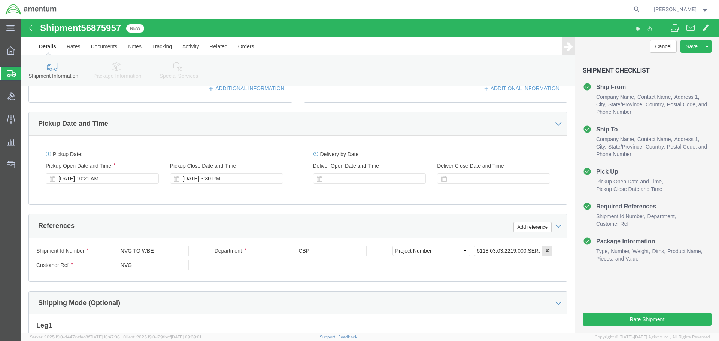
scroll to position [262, 0]
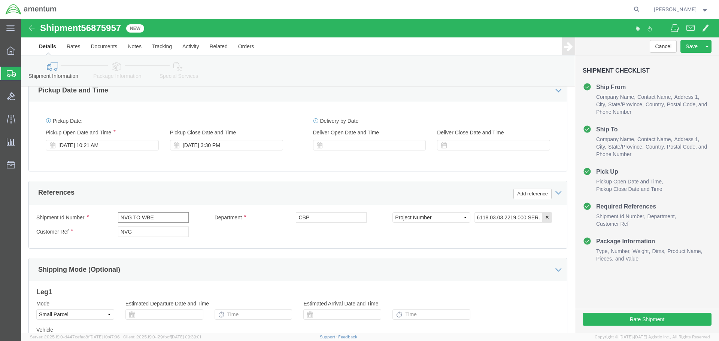
click input "NVG TO WBE"
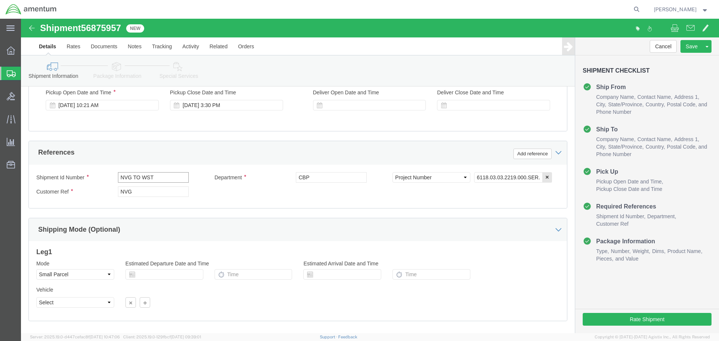
scroll to position [343, 0]
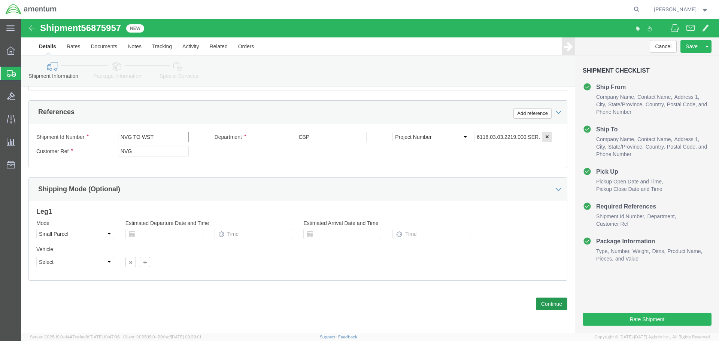
type input "NVG TO WST"
click button "Continue"
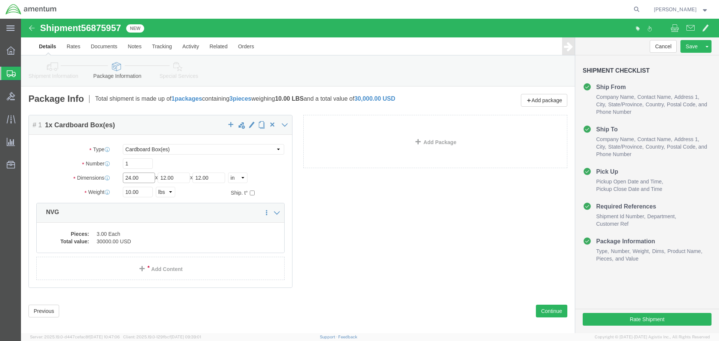
click input "24.00"
click button "Rate Shipment"
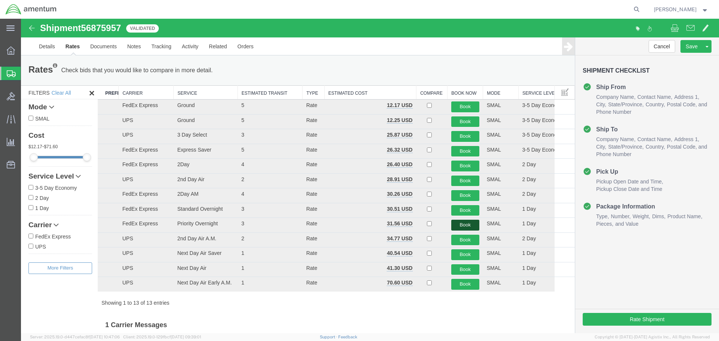
click at [459, 225] on button "Book" at bounding box center [465, 225] width 28 height 11
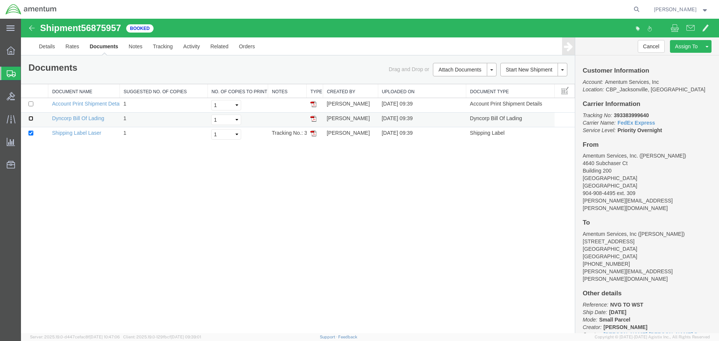
click at [30, 120] on input "checkbox" at bounding box center [30, 118] width 5 height 5
checkbox input "true"
click at [456, 83] on link "Print Documents" at bounding box center [463, 82] width 65 height 11
click at [626, 114] on b "393383999640" at bounding box center [631, 115] width 35 height 6
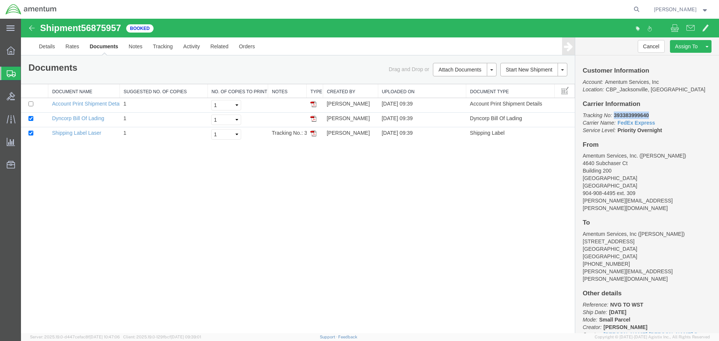
copy b "393383999640"
click at [250, 202] on div "Shipment 56875957 3 of 3 Booked Details Rates Documents Notes Tracking Activity…" at bounding box center [370, 176] width 698 height 314
drag, startPoint x: 234, startPoint y: 227, endPoint x: 193, endPoint y: 210, distance: 44.3
click at [234, 227] on div "Shipment 56875957 3 of 3 Booked Details Rates Documents Notes Tracking Activity…" at bounding box center [370, 176] width 698 height 314
click at [675, 60] on link "Clone Shipment" at bounding box center [678, 58] width 65 height 11
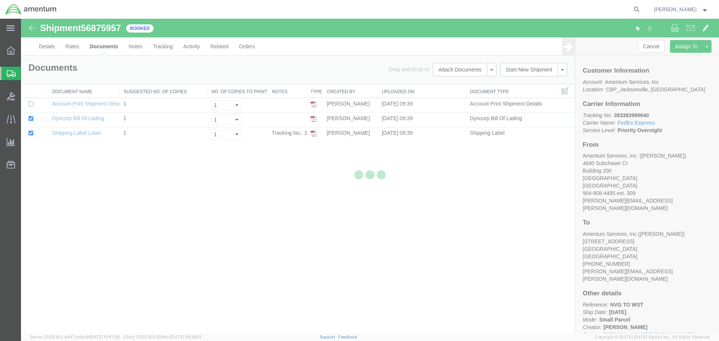
select select "49917"
select select "49918"
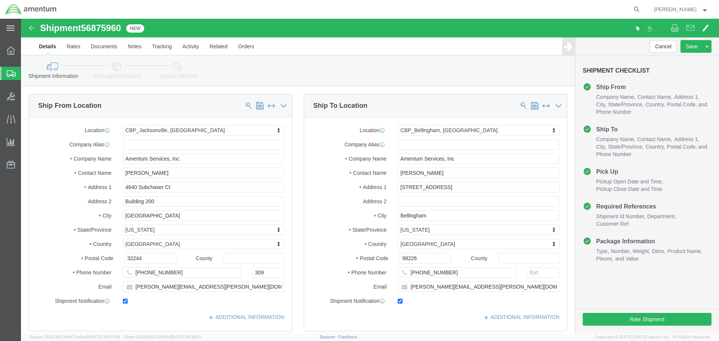
click at [0, 0] on span "Shipment Manager" at bounding box center [0, 0] width 0 height 0
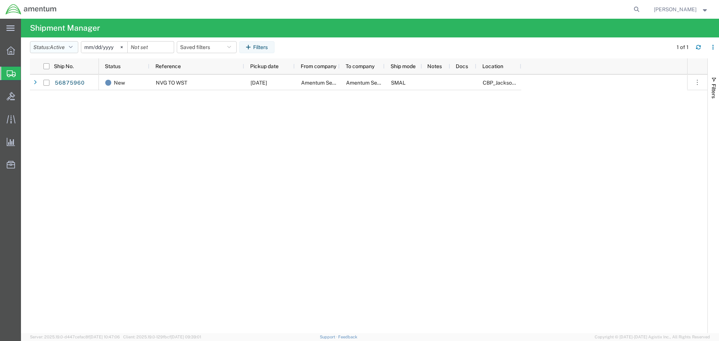
click at [75, 46] on button "Status: Active" at bounding box center [54, 47] width 48 height 12
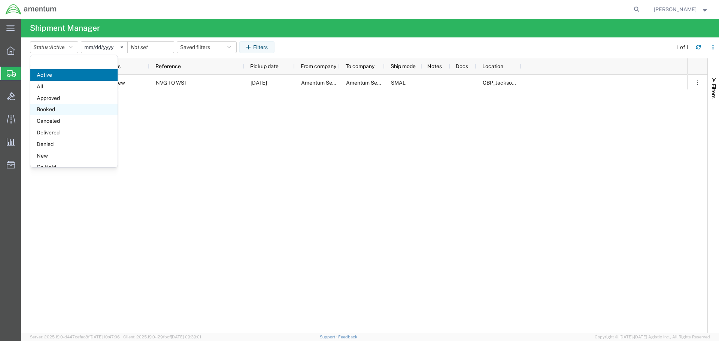
click at [57, 108] on span "Booked" at bounding box center [73, 110] width 87 height 12
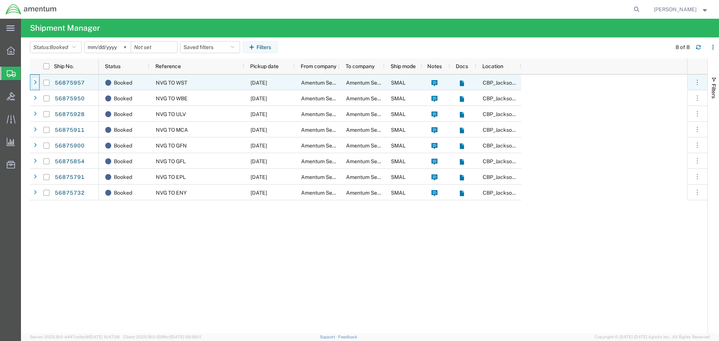
click at [36, 82] on icon at bounding box center [35, 82] width 3 height 5
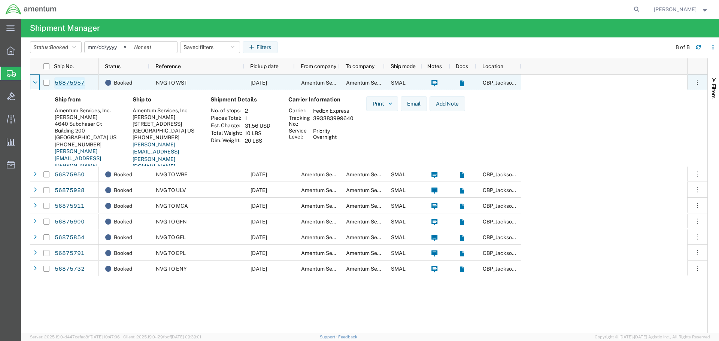
click at [66, 81] on link "56875957" at bounding box center [69, 83] width 31 height 12
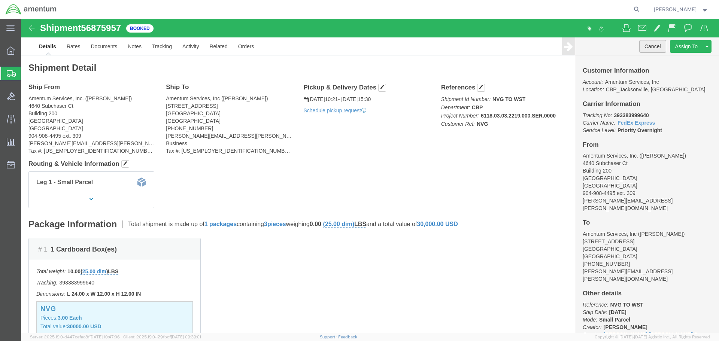
click button "Cancel"
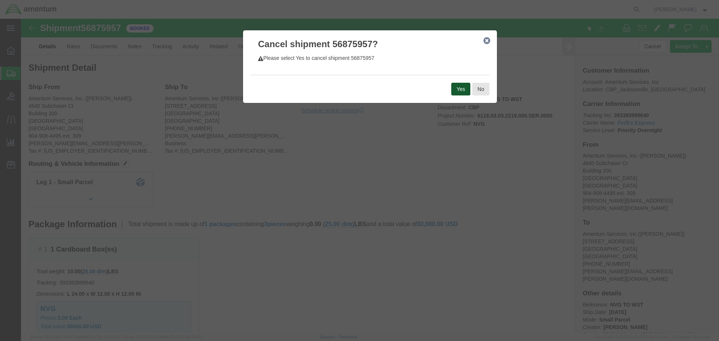
click button "Yes"
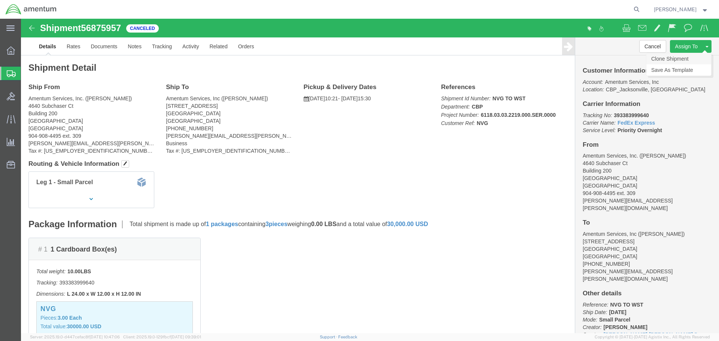
click link "Clone Shipment"
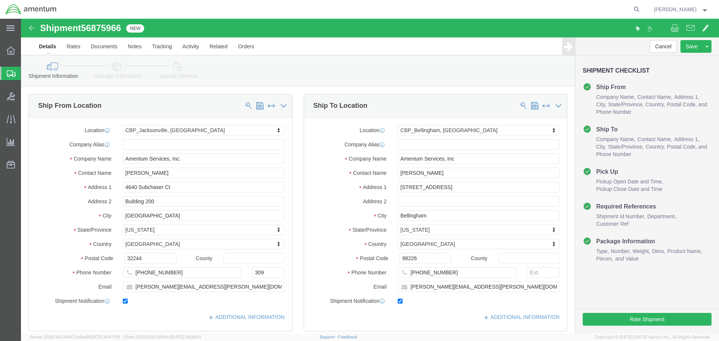
select select "49917"
select select "49918"
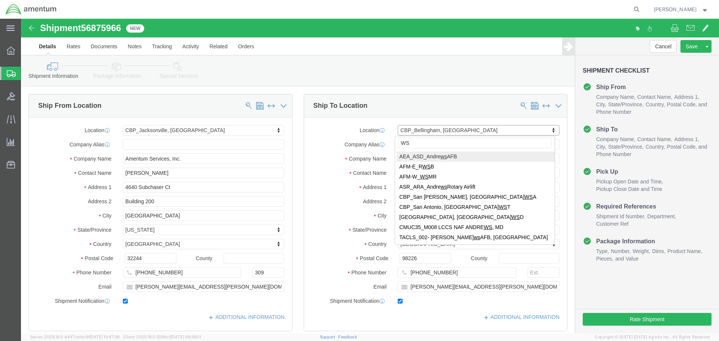
type input "WST"
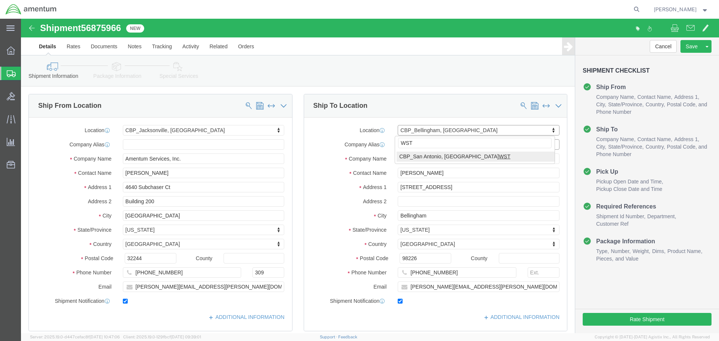
select select "49945"
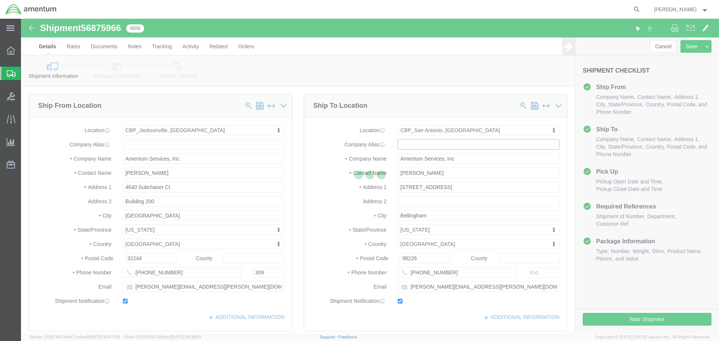
type input "[PERSON_NAME]"
type input "[STREET_ADDRESS][PERSON_NAME]"
type input "Bldg. #2"
type input "San Antonio"
type input "78216"
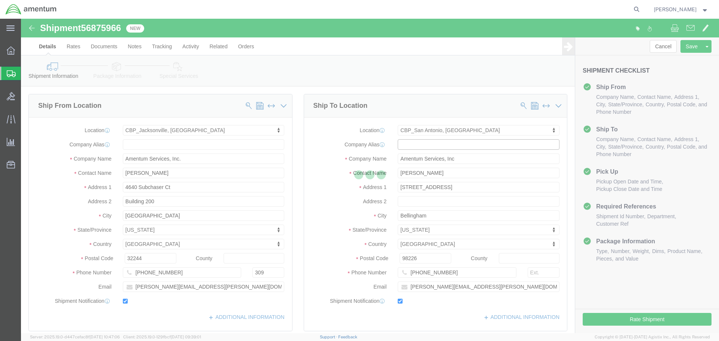
type input "[PHONE_NUMBER]"
type input "[PERSON_NAME][EMAIL_ADDRESS][PERSON_NAME][DOMAIN_NAME]"
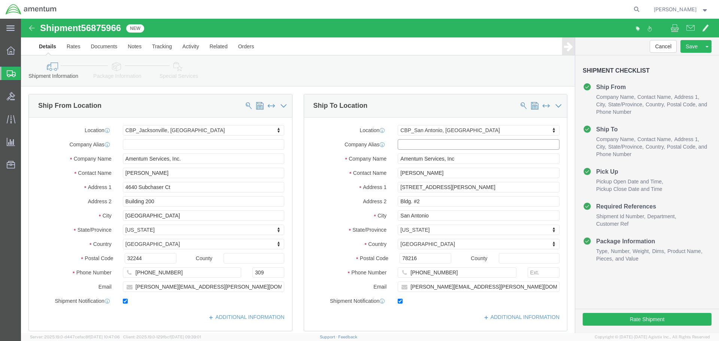
select select "[GEOGRAPHIC_DATA]"
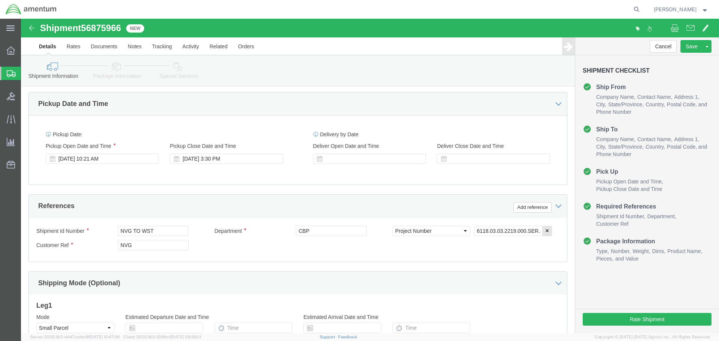
scroll to position [262, 0]
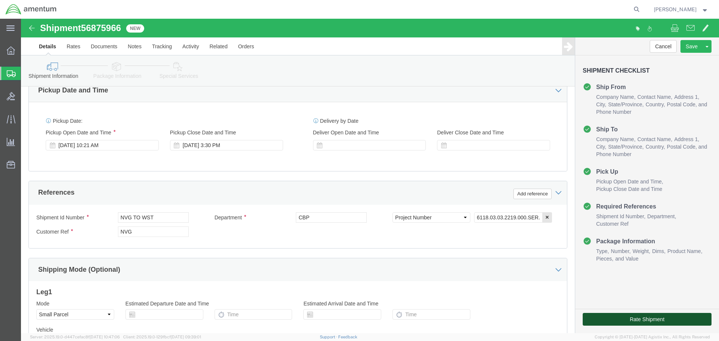
click button "Rate Shipment"
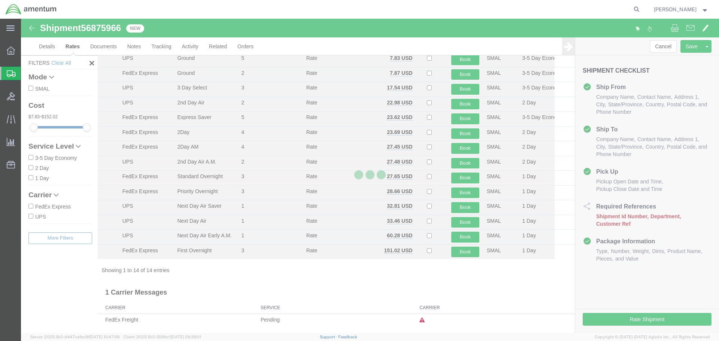
scroll to position [32, 0]
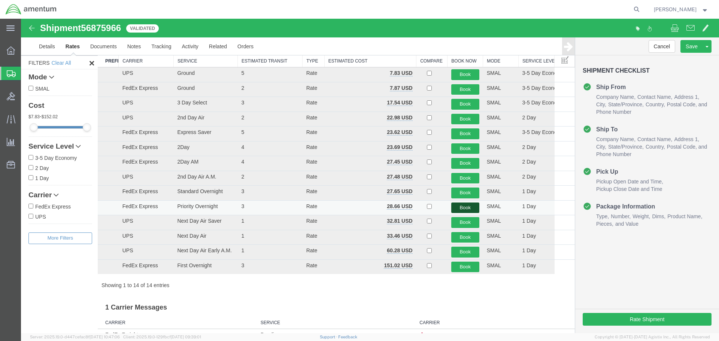
click at [469, 206] on button "Book" at bounding box center [465, 208] width 28 height 11
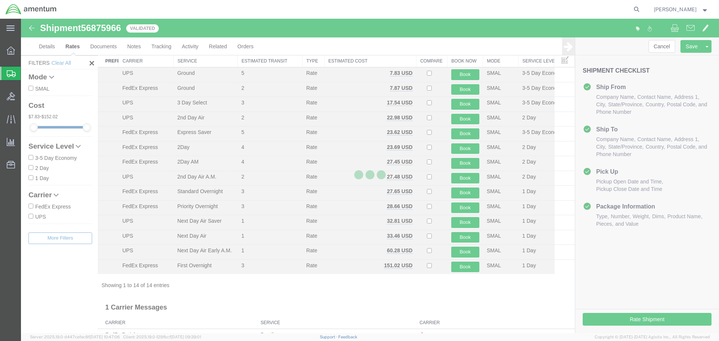
scroll to position [0, 0]
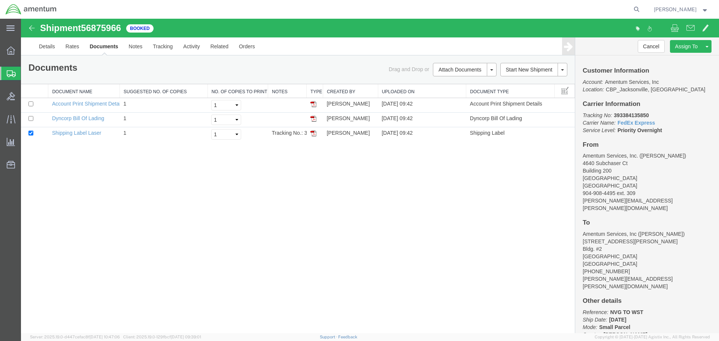
click at [357, 226] on div "Shipment 56875966 3 of 3 Booked Details Rates Documents Notes Tracking Activity…" at bounding box center [370, 176] width 698 height 314
click at [29, 118] on input "checkbox" at bounding box center [30, 118] width 5 height 5
checkbox input "true"
click at [450, 83] on link "Print Documents" at bounding box center [463, 82] width 65 height 11
click at [638, 115] on b "393384135850" at bounding box center [631, 115] width 35 height 6
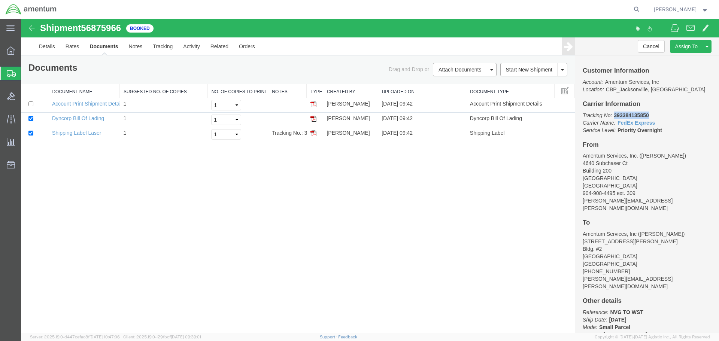
click at [638, 115] on b "393384135850" at bounding box center [631, 115] width 35 height 6
copy b "393384135850"
click at [676, 56] on link "Clone Shipment" at bounding box center [678, 58] width 65 height 11
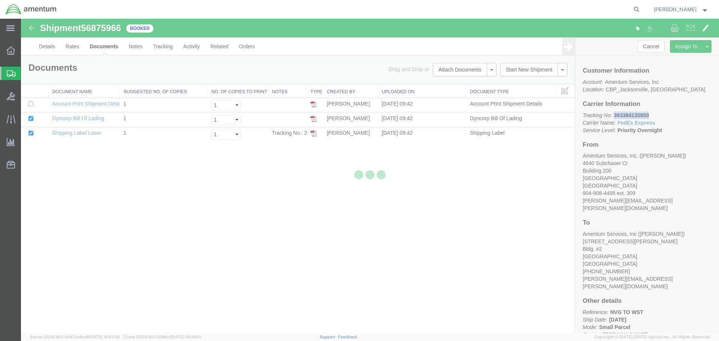
select select "49917"
select select "49945"
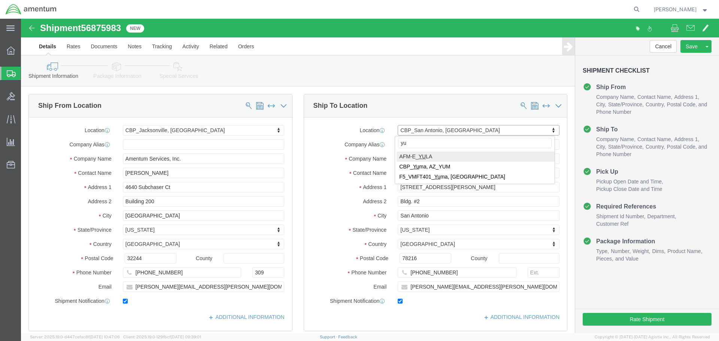
type input "yum"
select select "49951"
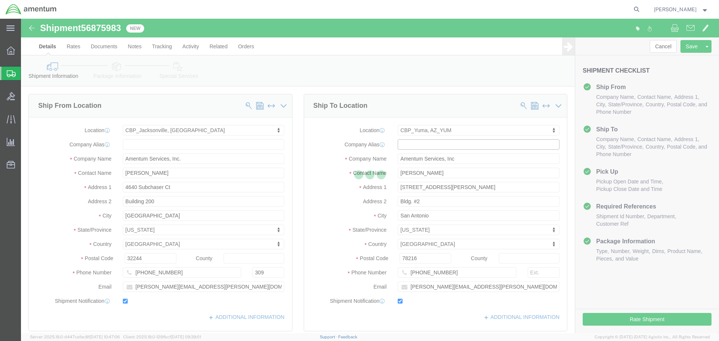
type input "[PERSON_NAME]"
type input "[STREET_ADDRESS]"
type input "Yuma"
type input "85365"
type input "[PHONE_NUMBER]"
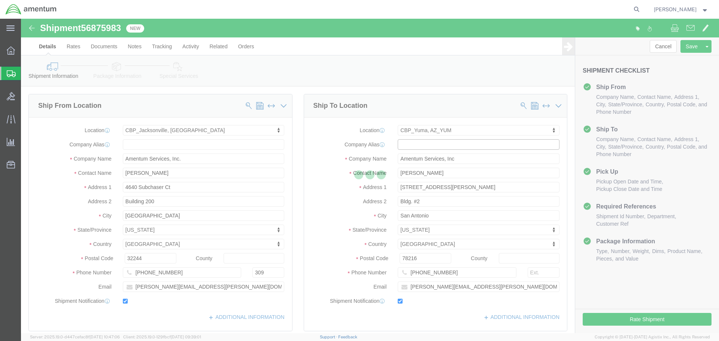
type input "215"
type input "[PERSON_NAME][EMAIL_ADDRESS][PERSON_NAME][DOMAIN_NAME]"
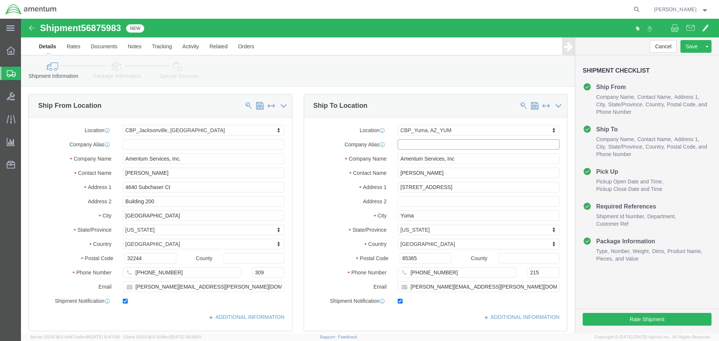
select select "AZ"
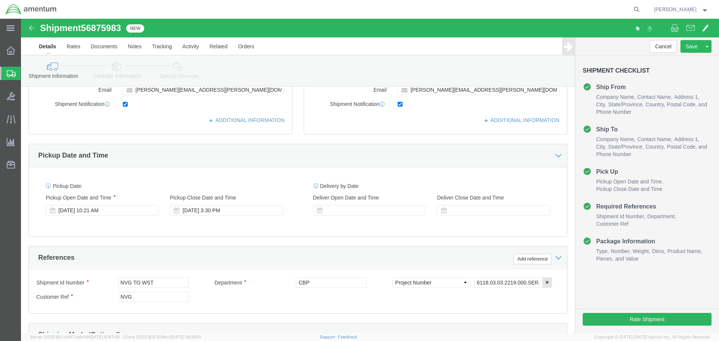
scroll to position [225, 0]
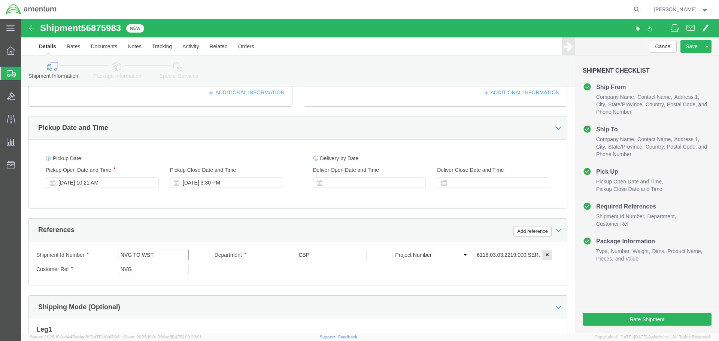
click input "NVG TO WST"
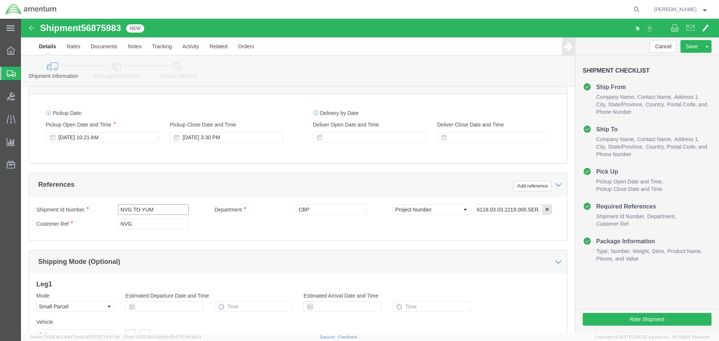
scroll to position [343, 0]
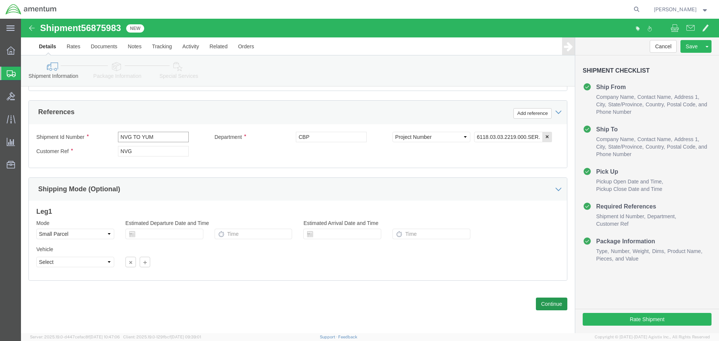
type input "NVG TO YUM"
click button "Continue"
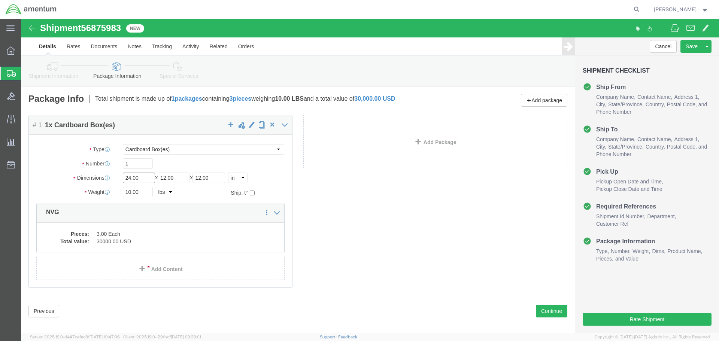
click input "24.00"
type input "27"
type input "13"
type input "20"
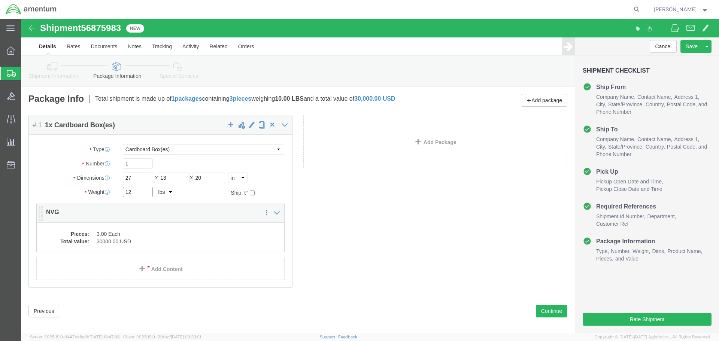
type input "12"
click div "Package Content # 1 1 x Cardboard Box(es) Package Type Select Bale(s) Basket(s)…"
click div "Pieces: 3.00 Each Total value: 30000.00 USD"
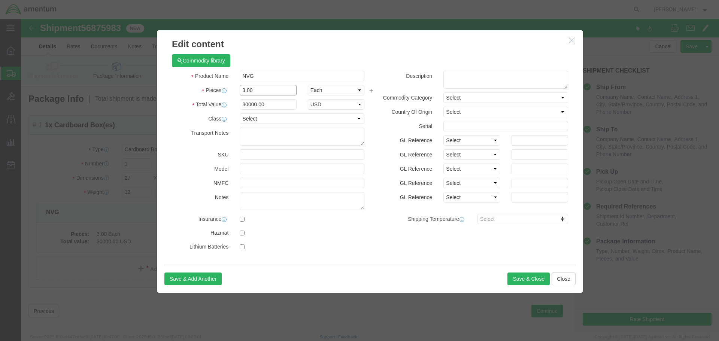
drag, startPoint x: 236, startPoint y: 72, endPoint x: 191, endPoint y: 70, distance: 44.6
click div "Pieces 3.00 Select Bag Barrels 100Board Feet Bottle Box Blister Pack Carats Can…"
type input "4"
type input "40000"
click button "Save & Close"
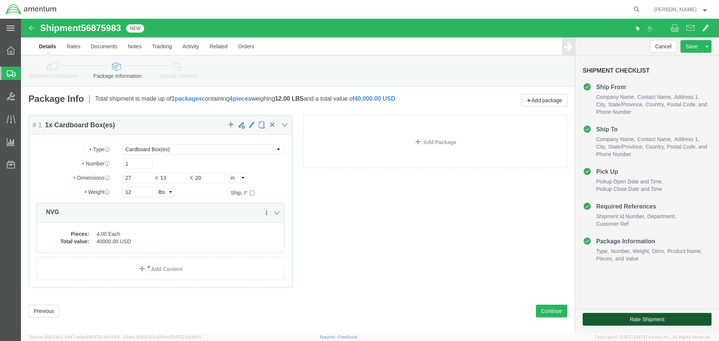
click button "Rate Shipment"
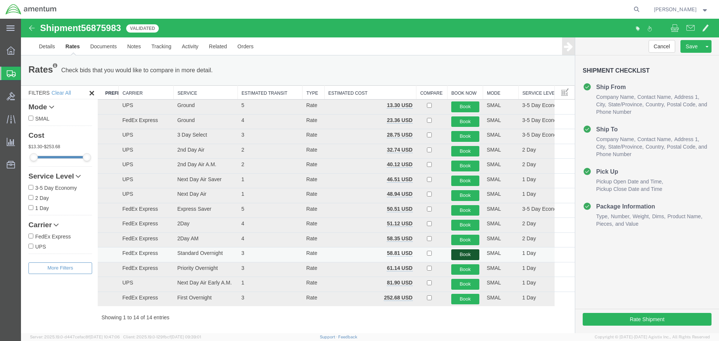
click at [462, 253] on button "Book" at bounding box center [465, 254] width 28 height 11
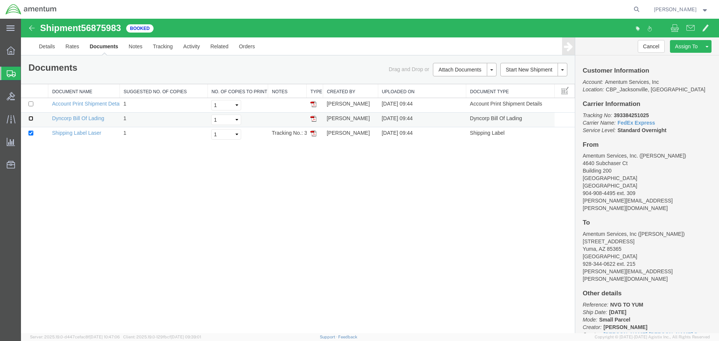
click at [31, 119] on input "checkbox" at bounding box center [30, 118] width 5 height 5
checkbox input "true"
click at [21, 19] on link "Print Documents" at bounding box center [21, 19] width 0 height 0
click at [622, 117] on b "393384251025" at bounding box center [631, 115] width 35 height 6
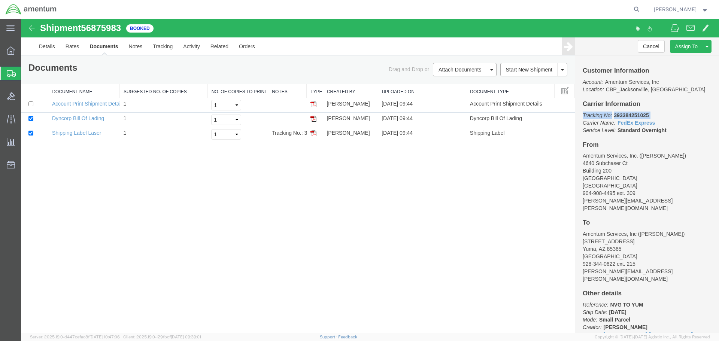
click at [622, 117] on b "393384251025" at bounding box center [631, 115] width 35 height 6
click at [607, 157] on address "Amentum Services, Inc. ([PERSON_NAME]) [STREET_ADDRESS] 904-908-4495 ext. 309 […" at bounding box center [646, 182] width 129 height 60
click at [639, 113] on b "393384251025" at bounding box center [631, 115] width 35 height 6
copy b "393384251025"
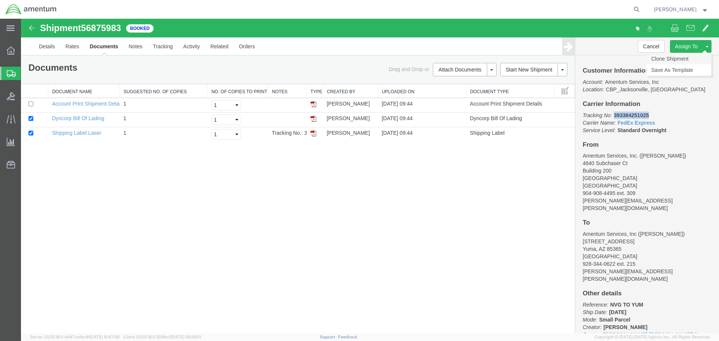
click at [677, 60] on link "Clone Shipment" at bounding box center [678, 58] width 65 height 11
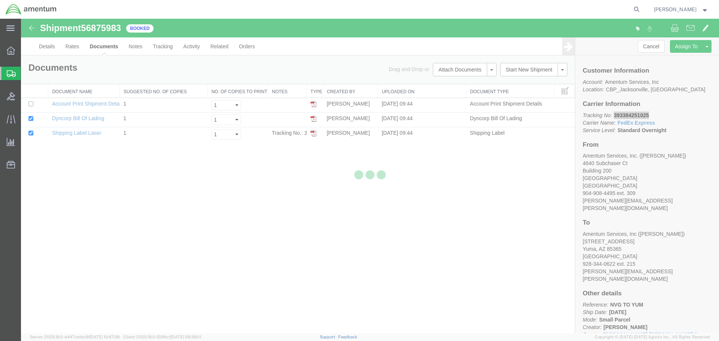
select select "49917"
select select "49951"
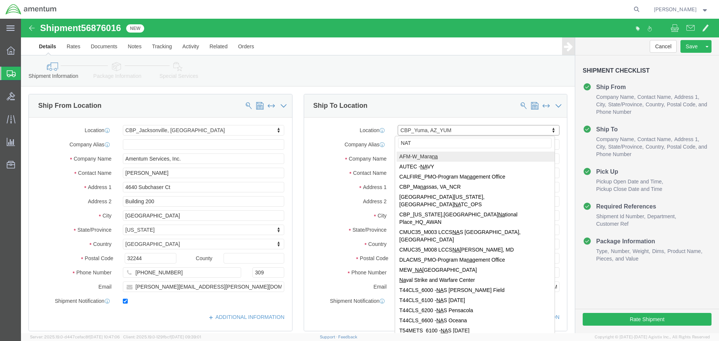
type input "NATC"
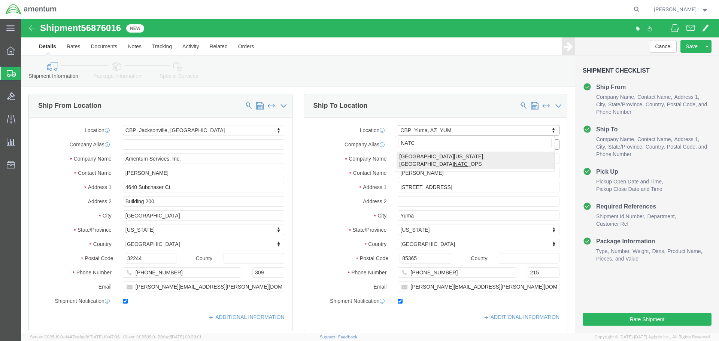
select select "49916"
type input "[PERSON_NAME]"
type input "5600 Air Cargo Rd"
type input "[US_STATE][GEOGRAPHIC_DATA]"
type input "73159-1109"
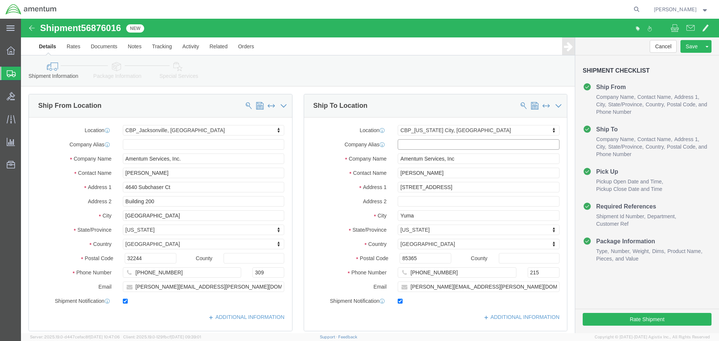
type input "[PHONE_NUMBER]"
type input "[PERSON_NAME][EMAIL_ADDRESS][PERSON_NAME][DOMAIN_NAME]"
select select "OK"
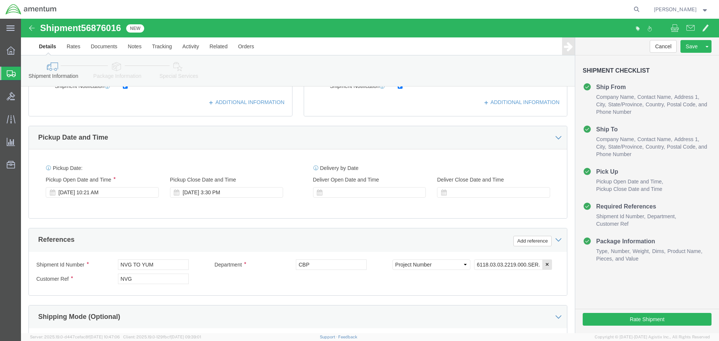
scroll to position [262, 0]
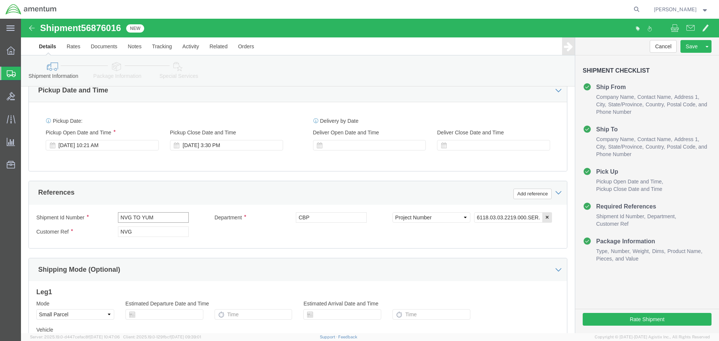
click input "NVG TO YUM"
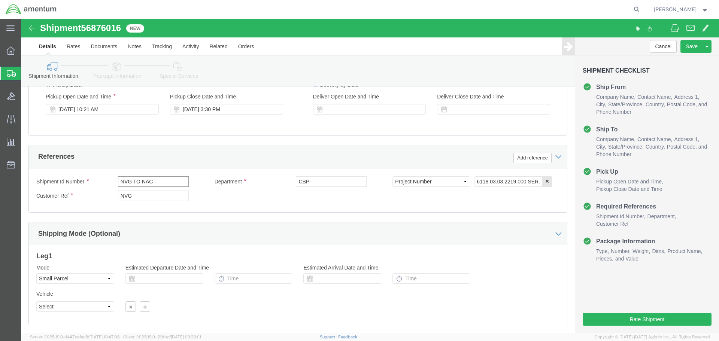
scroll to position [343, 0]
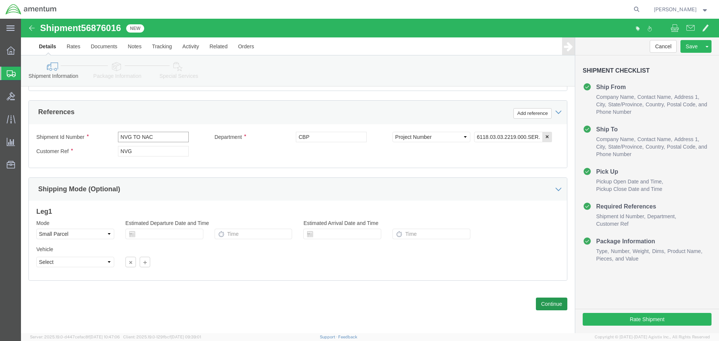
type input "NVG TO NAC"
click button "Continue"
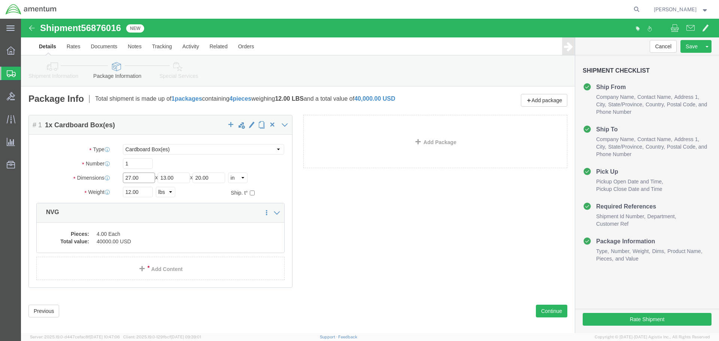
click input "27.00"
click dd "40000.00 USD"
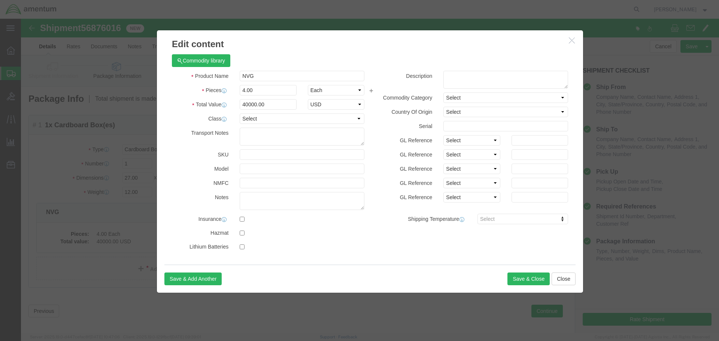
click div "Product Name NVG Pieces 4.00 Select Bag Barrels 100Board Feet Bottle Box Bliste…"
click input "4.00"
type input "5"
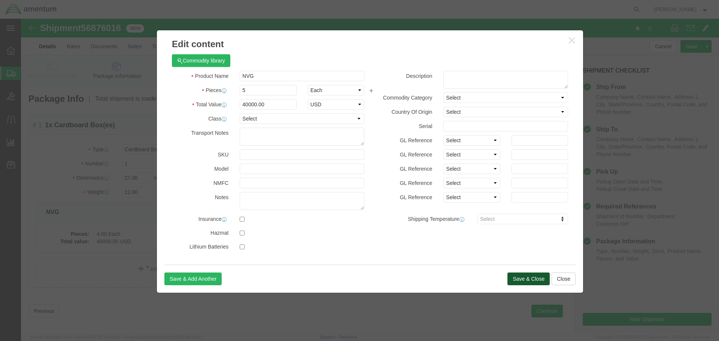
type input "50000"
click button "Save & Close"
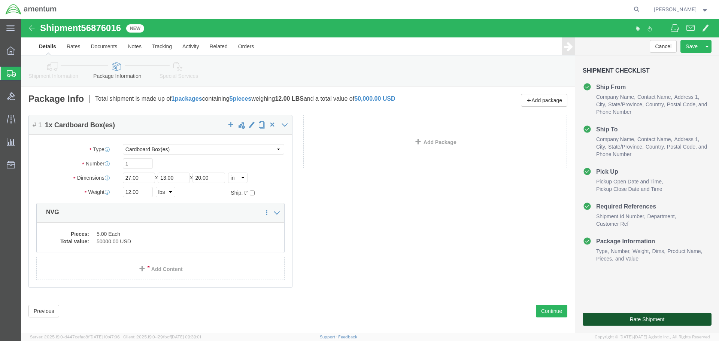
click button "Rate Shipment"
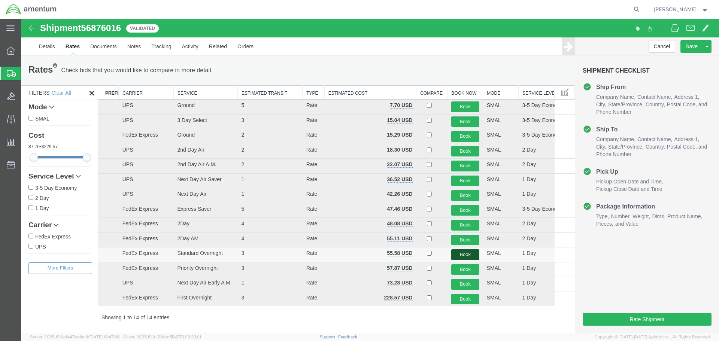
click at [465, 254] on button "Book" at bounding box center [465, 254] width 28 height 11
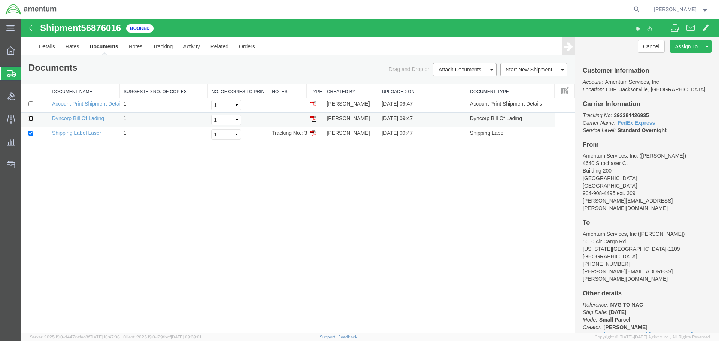
click at [30, 119] on input "checkbox" at bounding box center [30, 118] width 5 height 5
checkbox input "true"
click at [453, 82] on link "Print Documents" at bounding box center [463, 82] width 65 height 11
click at [634, 113] on b "393384426935" at bounding box center [631, 115] width 35 height 6
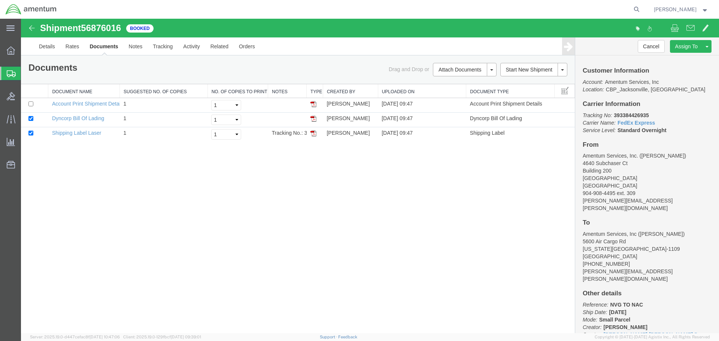
click at [400, 228] on div "Shipment 56876016 3 of 3 Booked Details Rates Documents Notes Tracking Activity…" at bounding box center [370, 176] width 698 height 314
click at [677, 59] on link "Clone Shipment" at bounding box center [678, 58] width 65 height 11
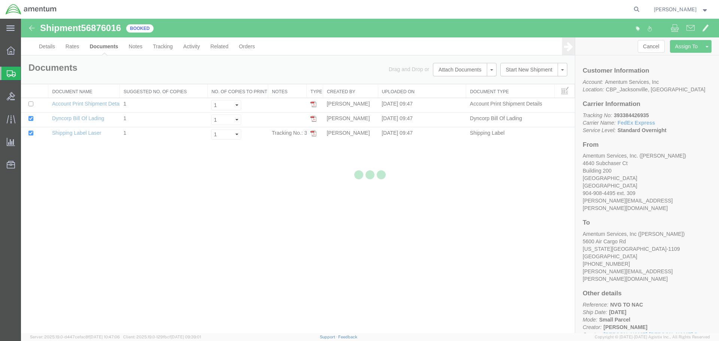
select select "49917"
select select "49916"
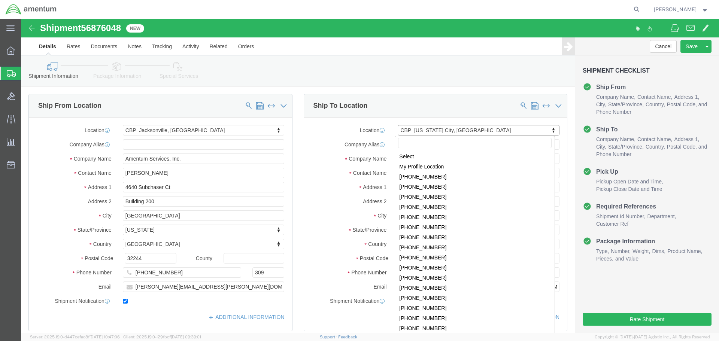
scroll to position [1446, 0]
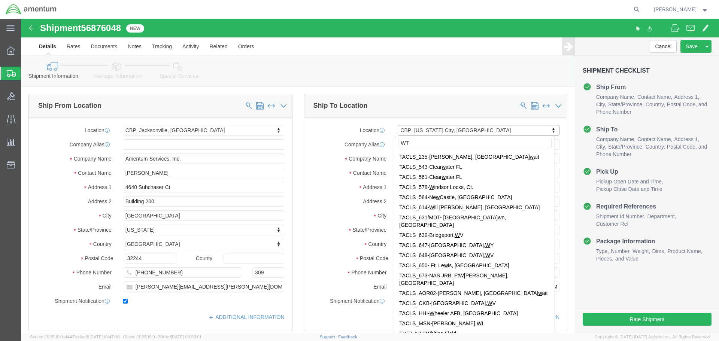
type input "WTU"
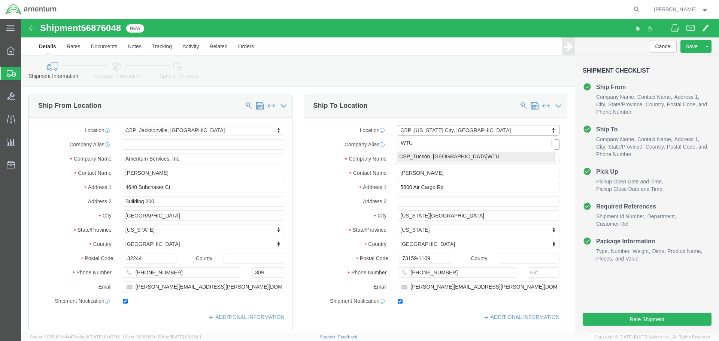
select select "49949"
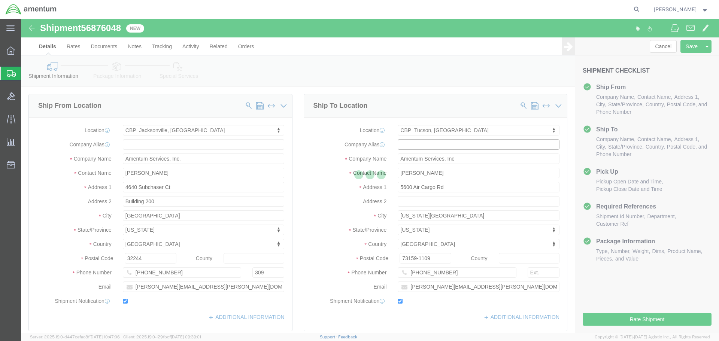
type input "[PERSON_NAME]"
type input "[STREET_ADDRESS]"
type input "[PERSON_NAME] [GEOGRAPHIC_DATA]"
type input "DM AFB"
type input "85707"
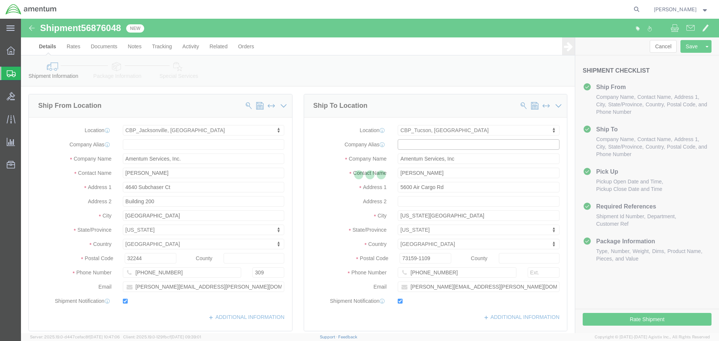
type input "[PHONE_NUMBER]"
type input "[PERSON_NAME][EMAIL_ADDRESS][PERSON_NAME][DOMAIN_NAME]"
select select "AZ"
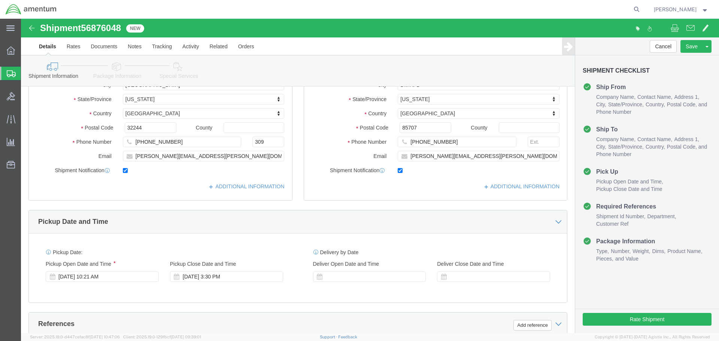
scroll to position [225, 0]
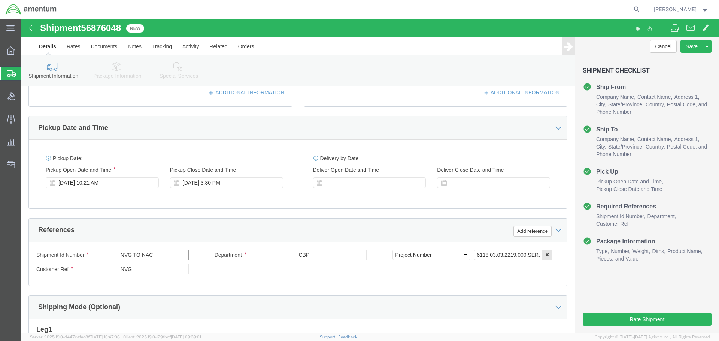
click input "NVG TO NAC"
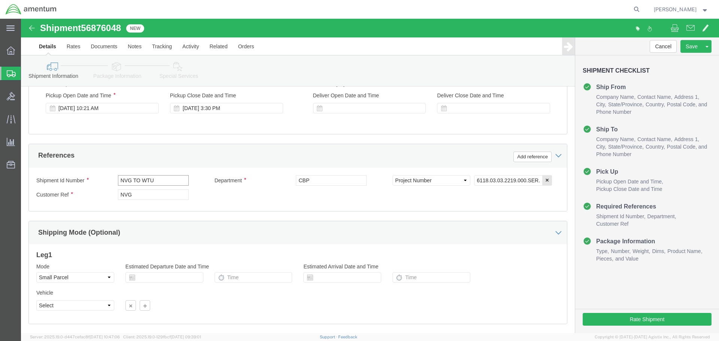
scroll to position [343, 0]
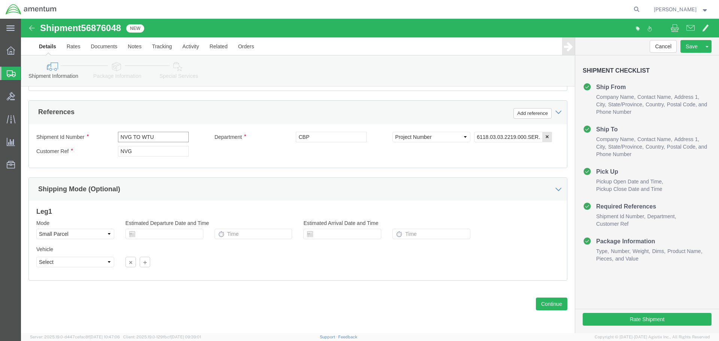
type input "NVG TO WTU"
click button "Continue"
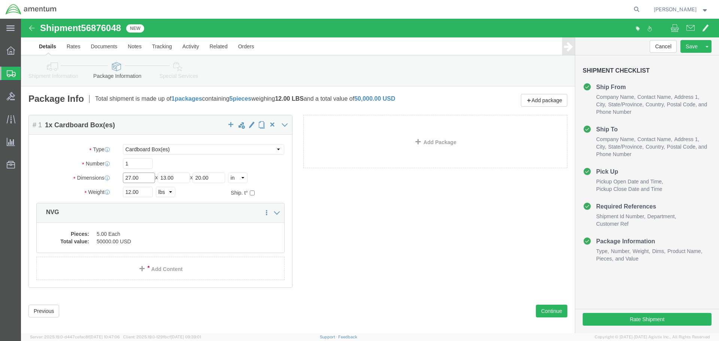
click input "27.00"
type input "12"
click dd "50000.00 USD"
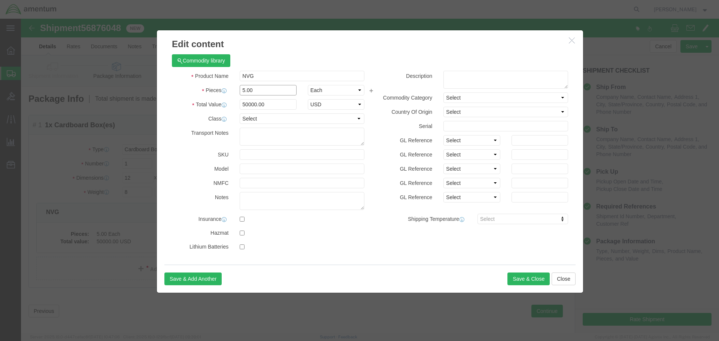
drag, startPoint x: 241, startPoint y: 71, endPoint x: 210, endPoint y: 70, distance: 31.1
click div "5.00"
click button "Save & Close"
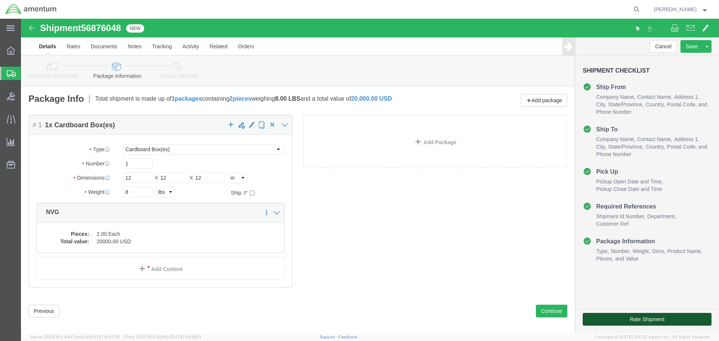
click button "Rate Shipment"
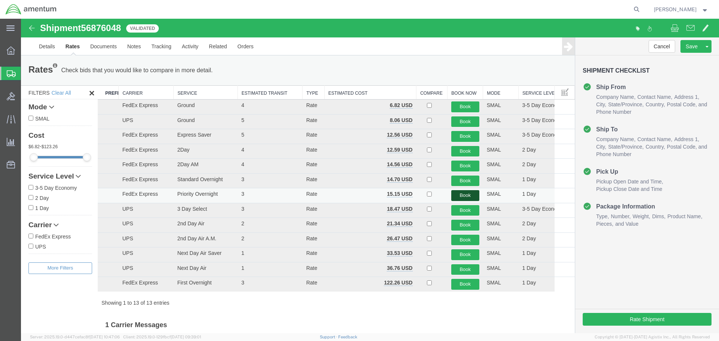
click at [458, 196] on button "Book" at bounding box center [465, 195] width 28 height 11
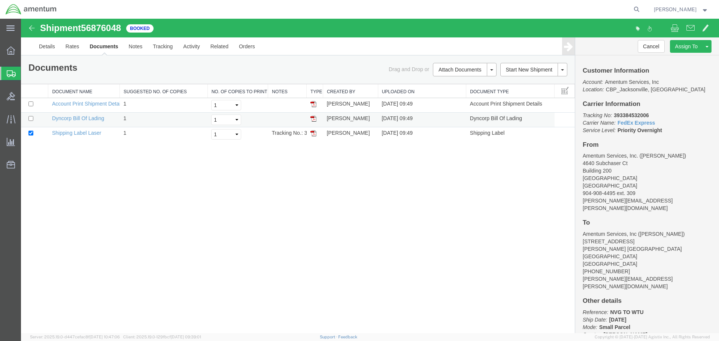
click at [27, 118] on td at bounding box center [34, 120] width 27 height 15
click at [30, 118] on input "checkbox" at bounding box center [30, 118] width 5 height 5
click at [448, 82] on link "Print Documents" at bounding box center [463, 82] width 65 height 11
click at [632, 115] on b "393384532006" at bounding box center [631, 115] width 35 height 6
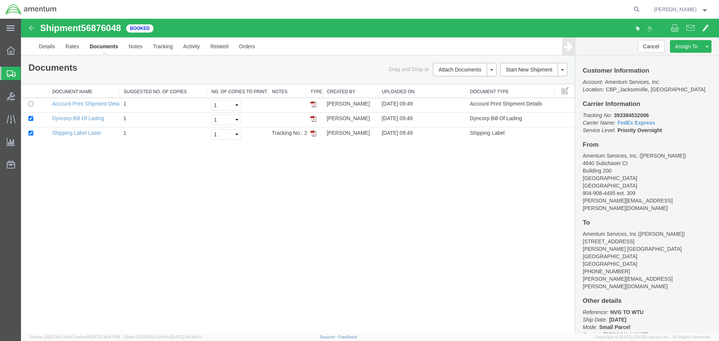
drag, startPoint x: 277, startPoint y: 203, endPoint x: 250, endPoint y: 198, distance: 27.4
click at [277, 204] on div "Shipment 56876048 3 of 3 Booked Details Rates Documents Notes Tracking Activity…" at bounding box center [370, 176] width 698 height 314
